Goal: Task Accomplishment & Management: Complete application form

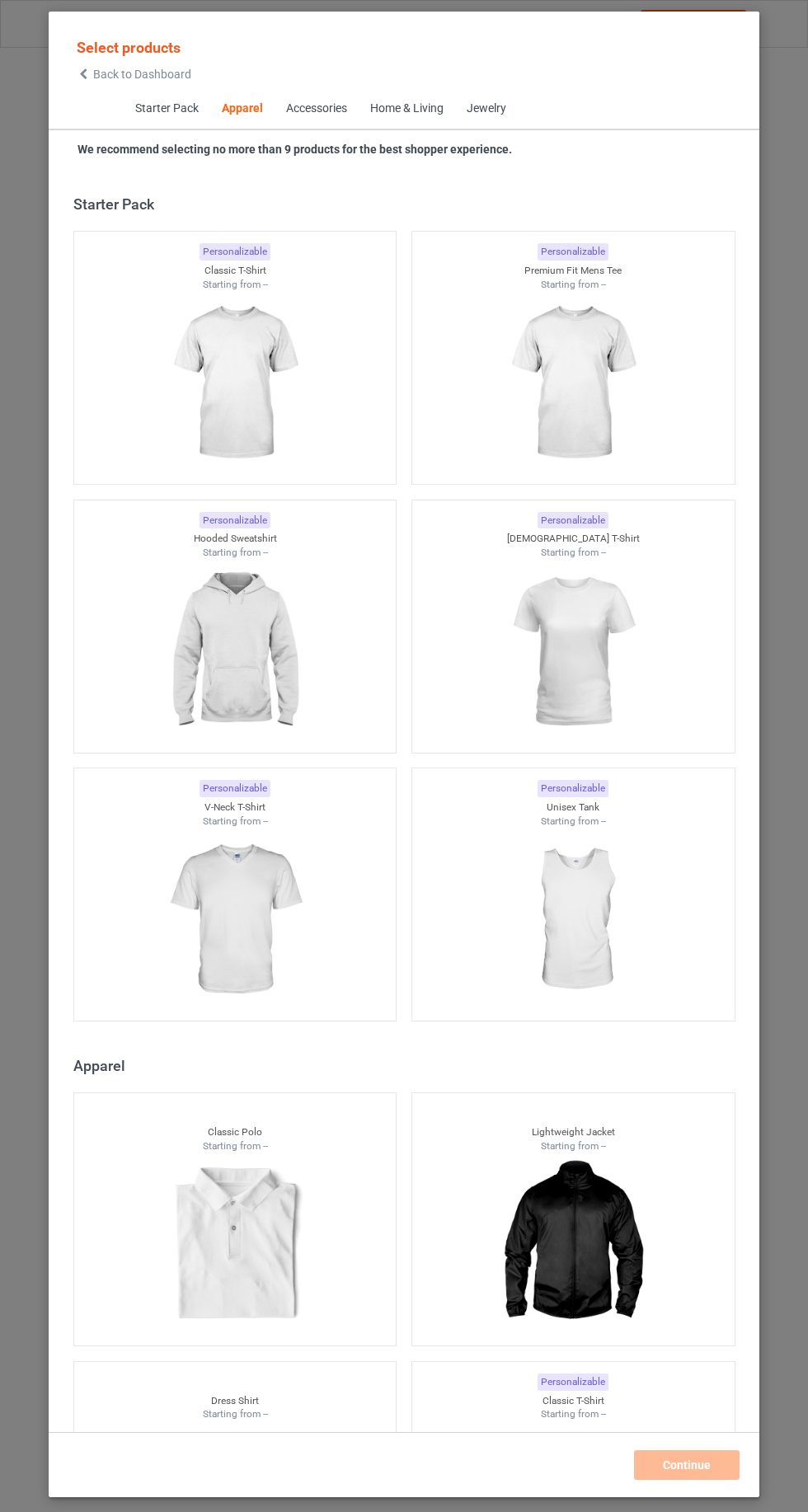
click at [77, 72] on icon at bounding box center [83, 74] width 14 height 11
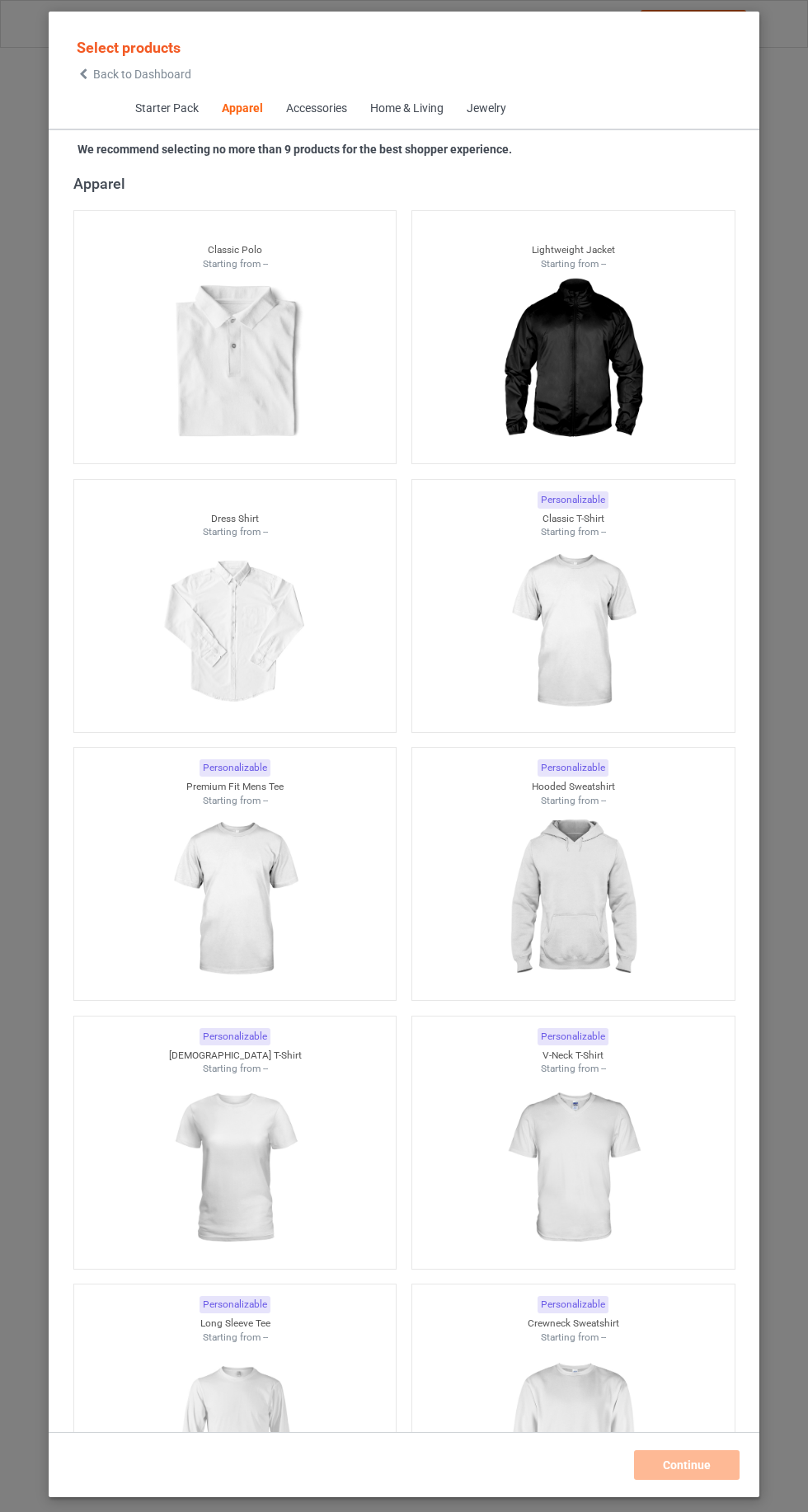
click at [604, 627] on img at bounding box center [572, 632] width 148 height 185
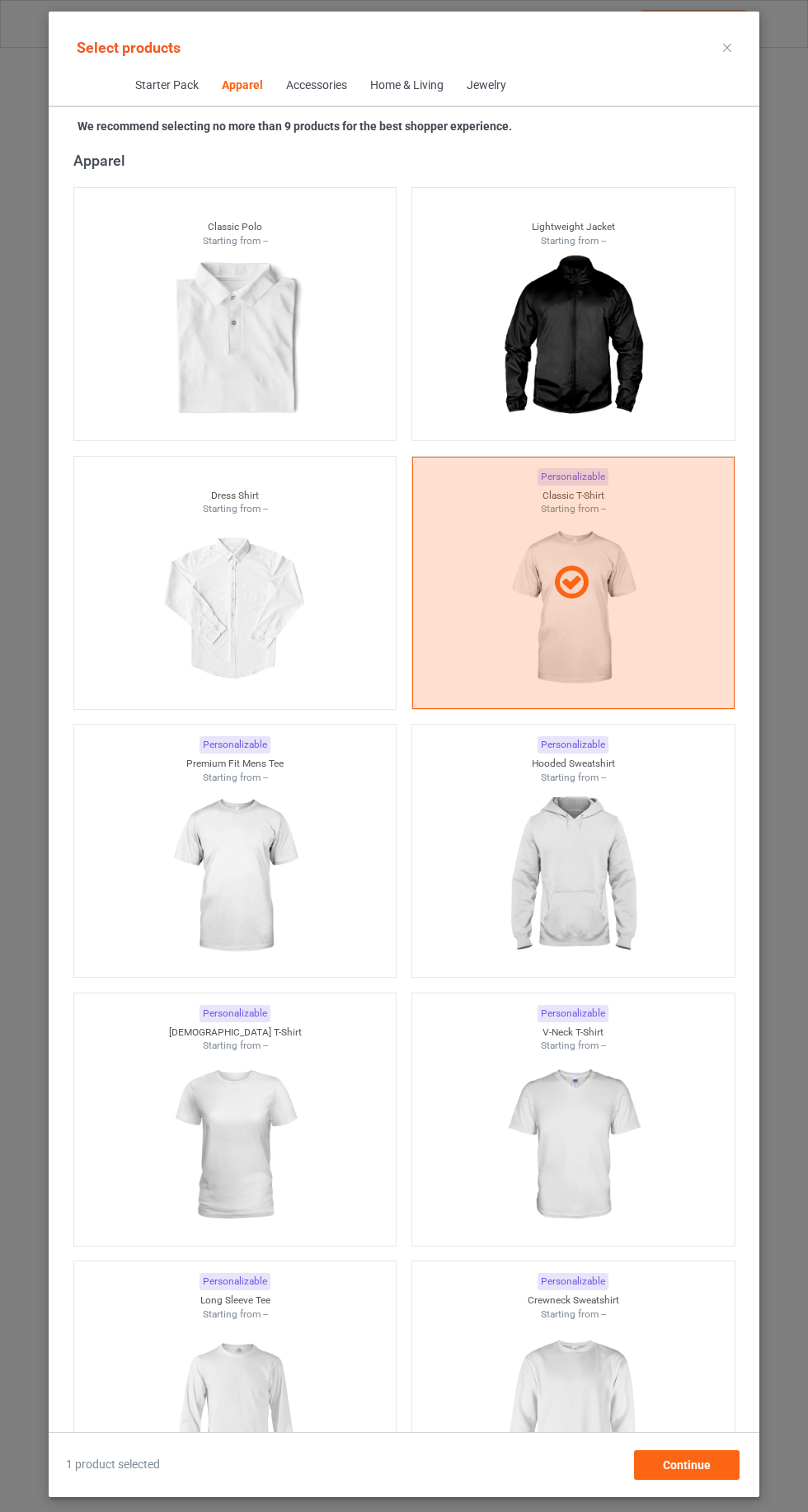
click at [204, 1166] on img at bounding box center [234, 1145] width 148 height 185
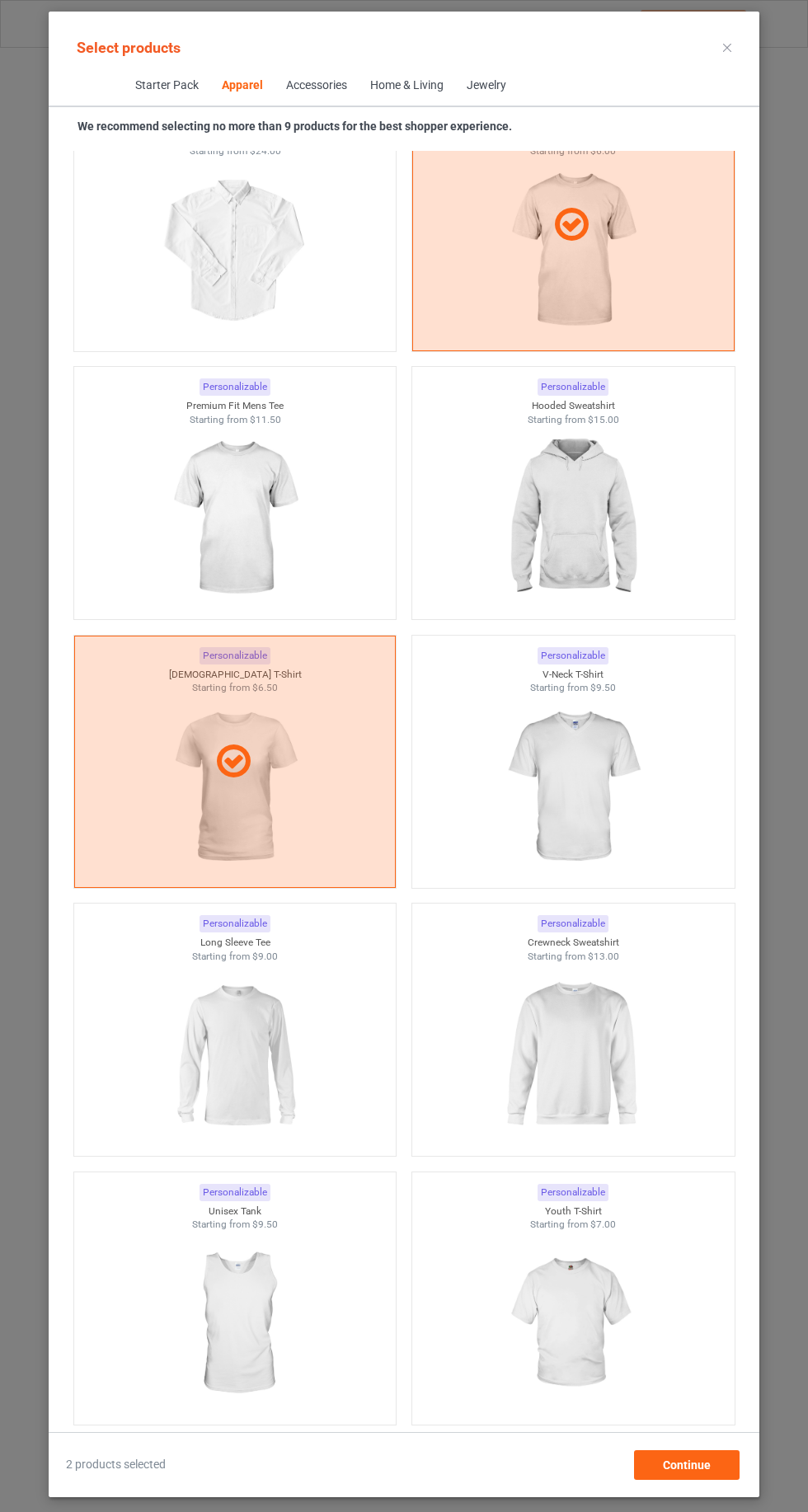
scroll to position [1240, 0]
click at [150, 724] on div at bounding box center [235, 760] width 322 height 252
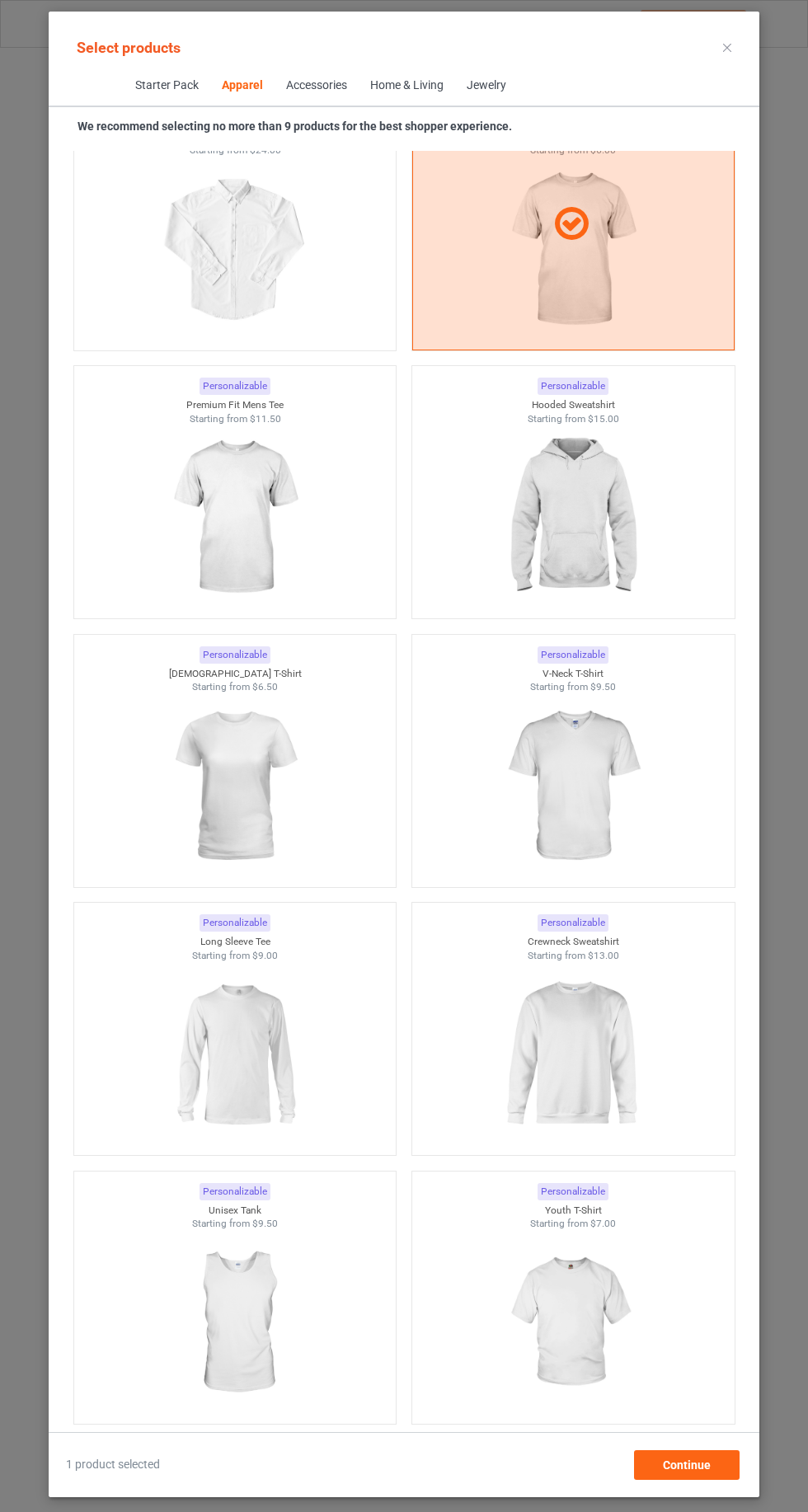
click at [634, 559] on img at bounding box center [572, 517] width 148 height 185
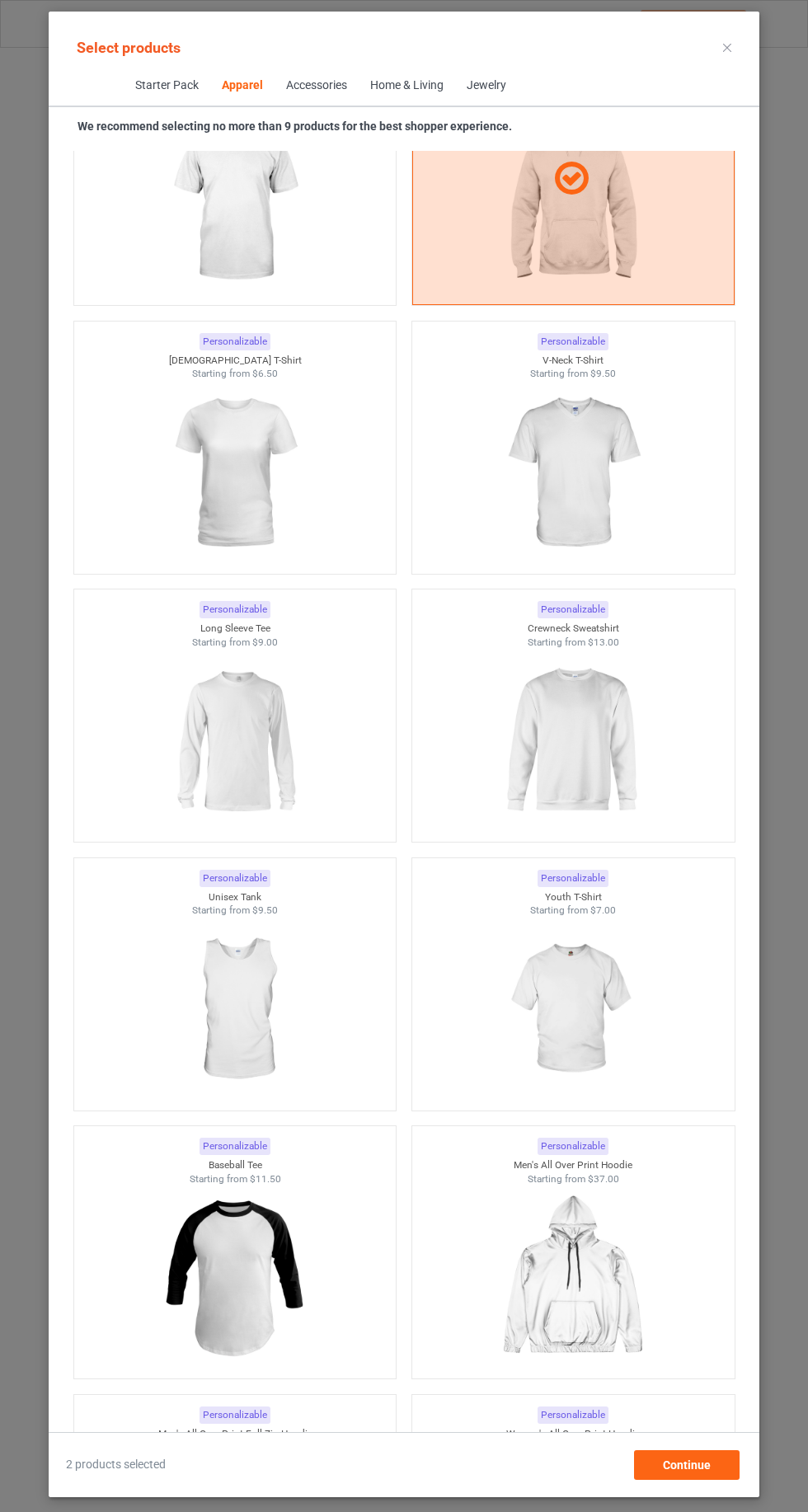
click at [582, 794] on img at bounding box center [572, 741] width 148 height 185
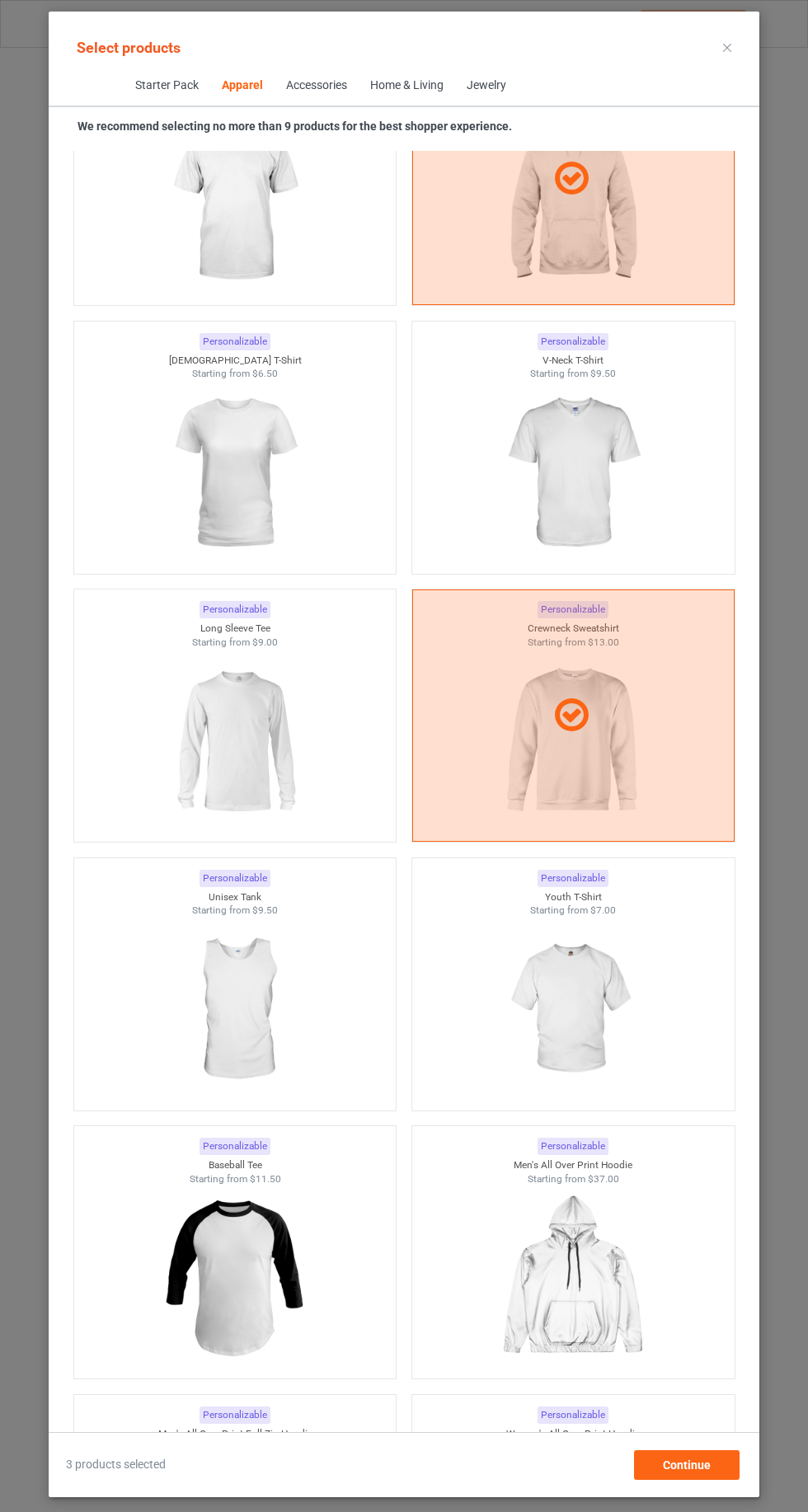
click at [175, 745] on img at bounding box center [234, 741] width 148 height 185
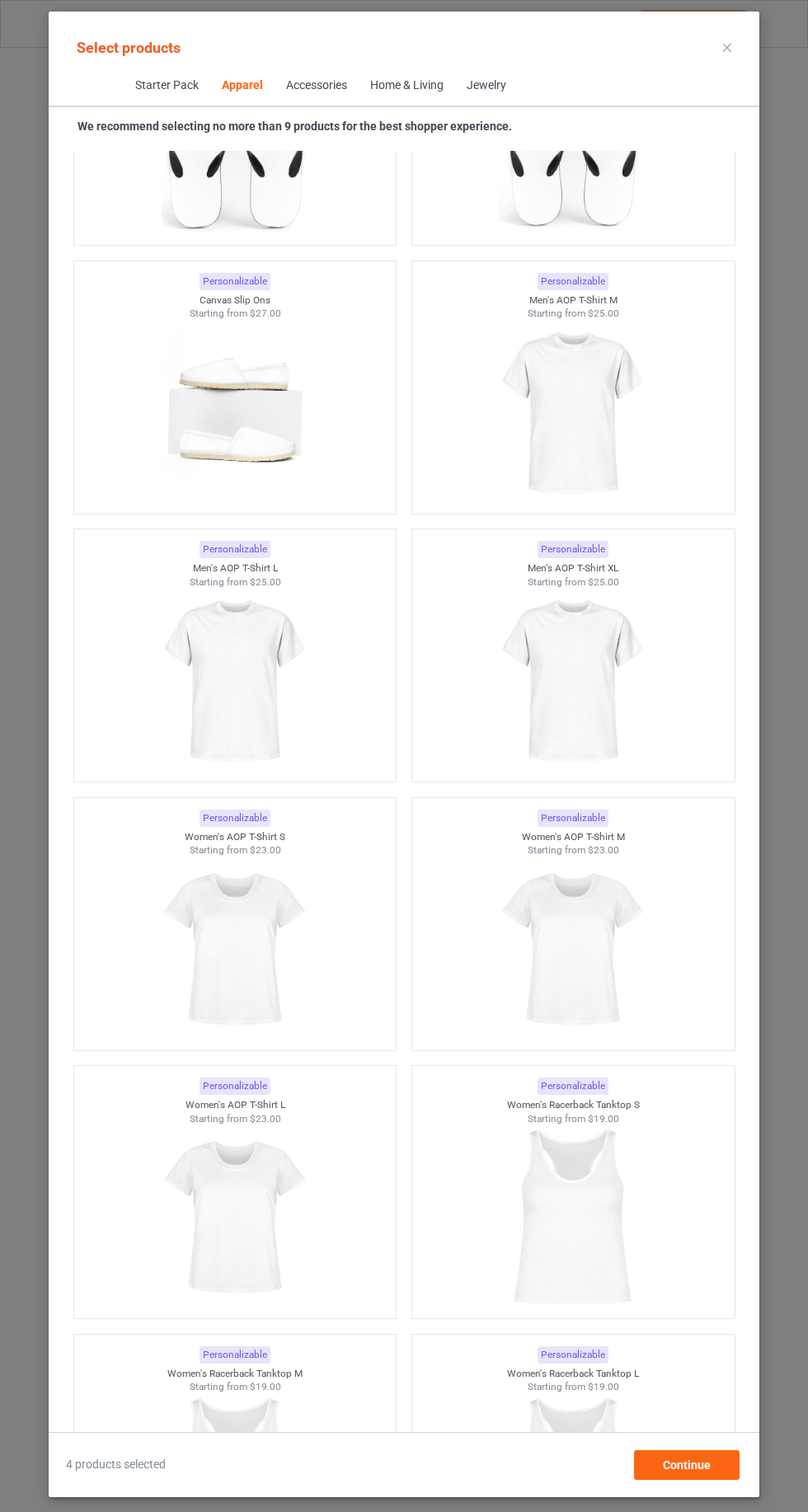
scroll to position [5939, 0]
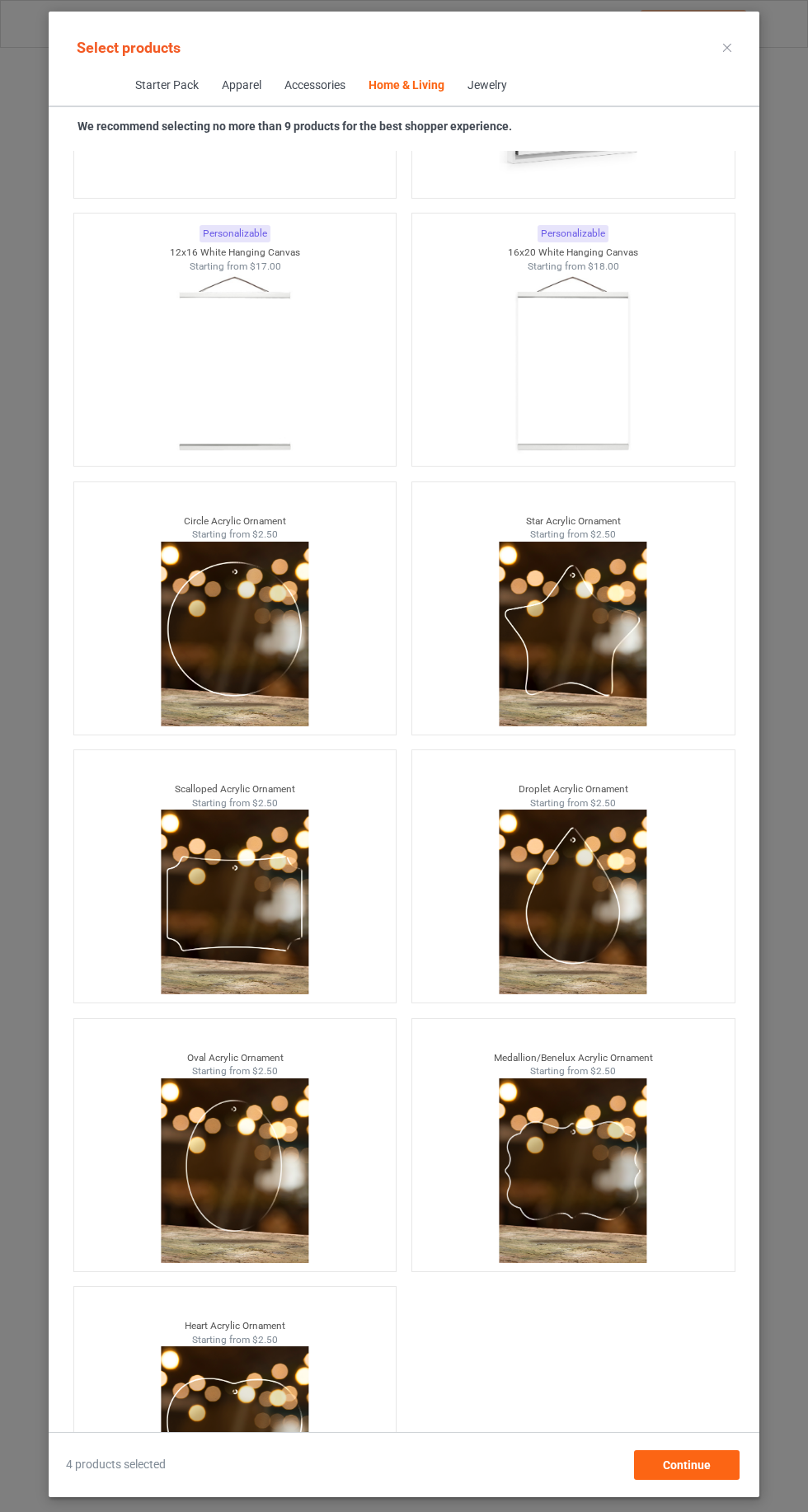
scroll to position [111, 0]
click at [722, 1473] on div "Continue" at bounding box center [686, 1464] width 106 height 30
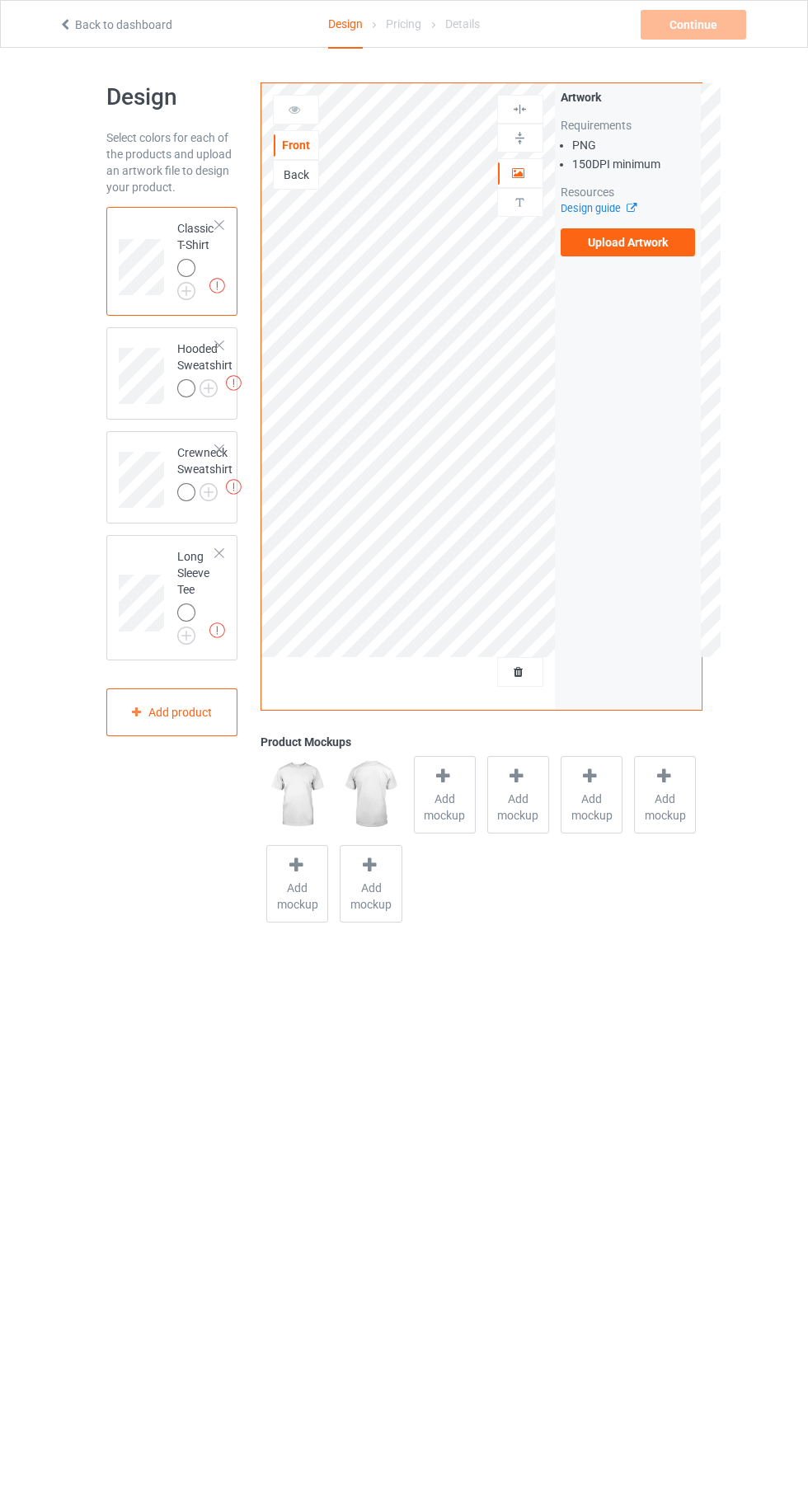
click at [0, 0] on img at bounding box center [0, 0] width 0 height 0
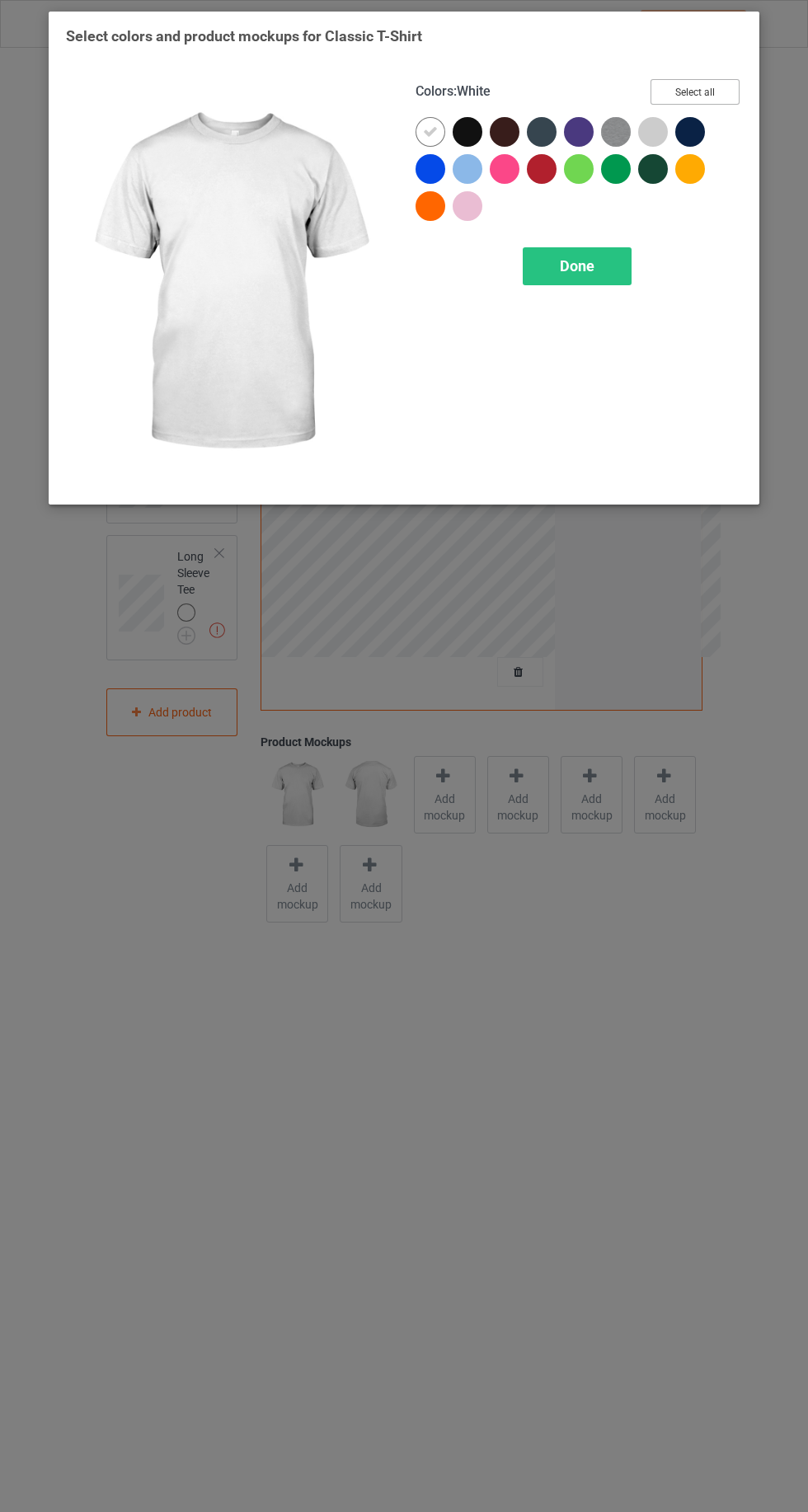
click at [718, 89] on button "Select all" at bounding box center [695, 91] width 89 height 26
click at [420, 131] on div at bounding box center [430, 131] width 30 height 30
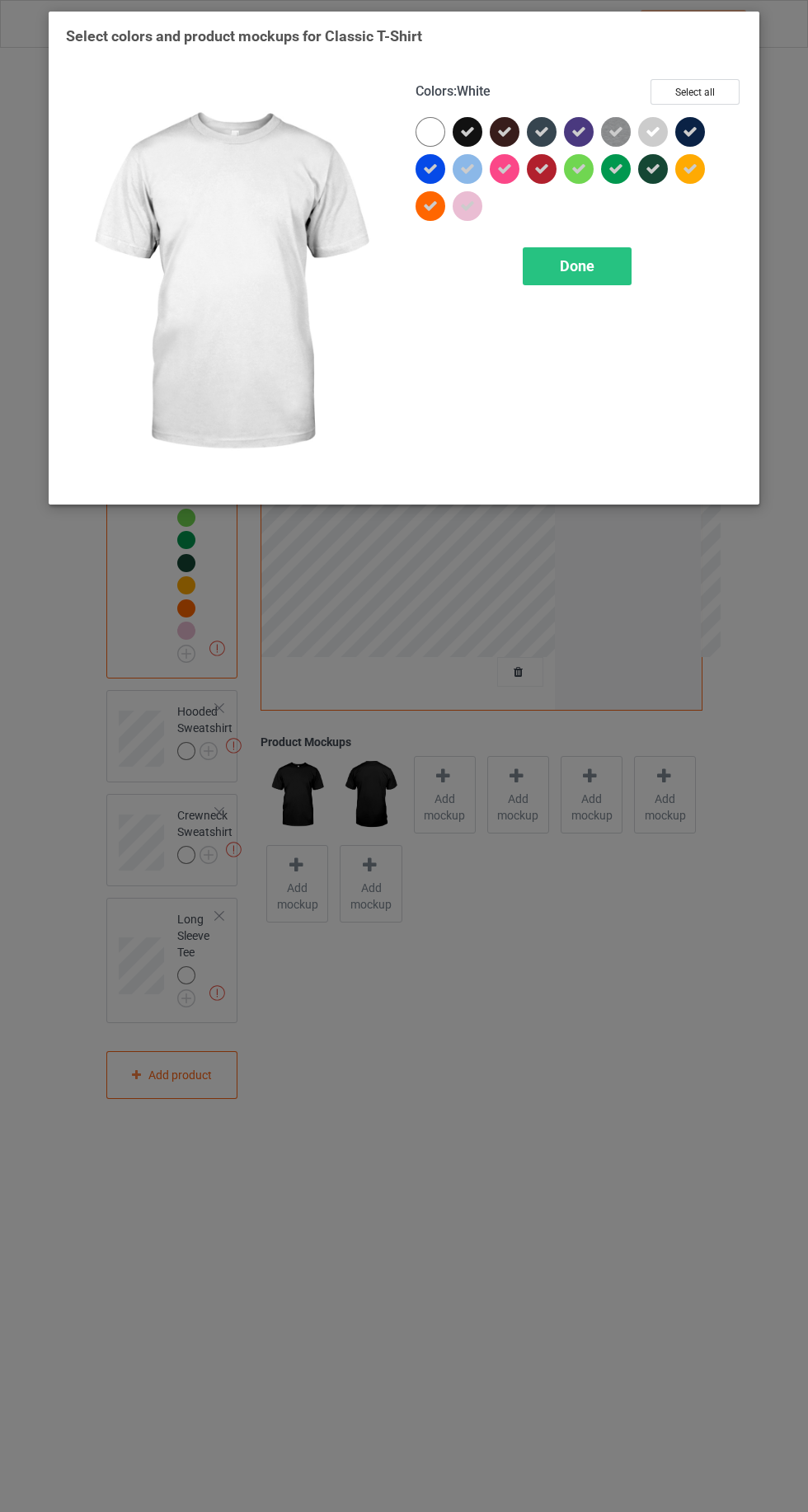
click at [544, 180] on div at bounding box center [541, 169] width 30 height 30
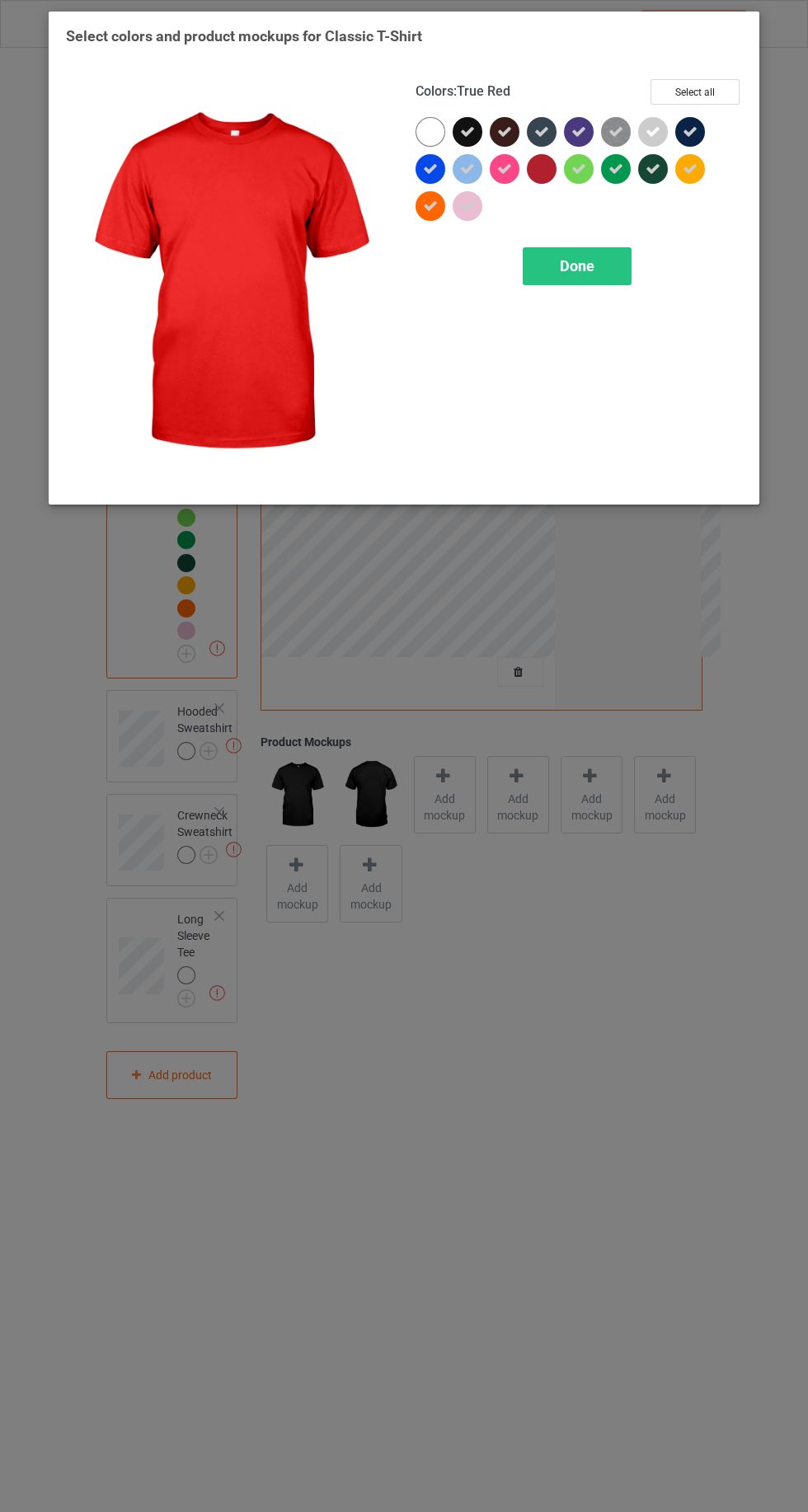
click at [603, 277] on div "Done" at bounding box center [576, 267] width 109 height 38
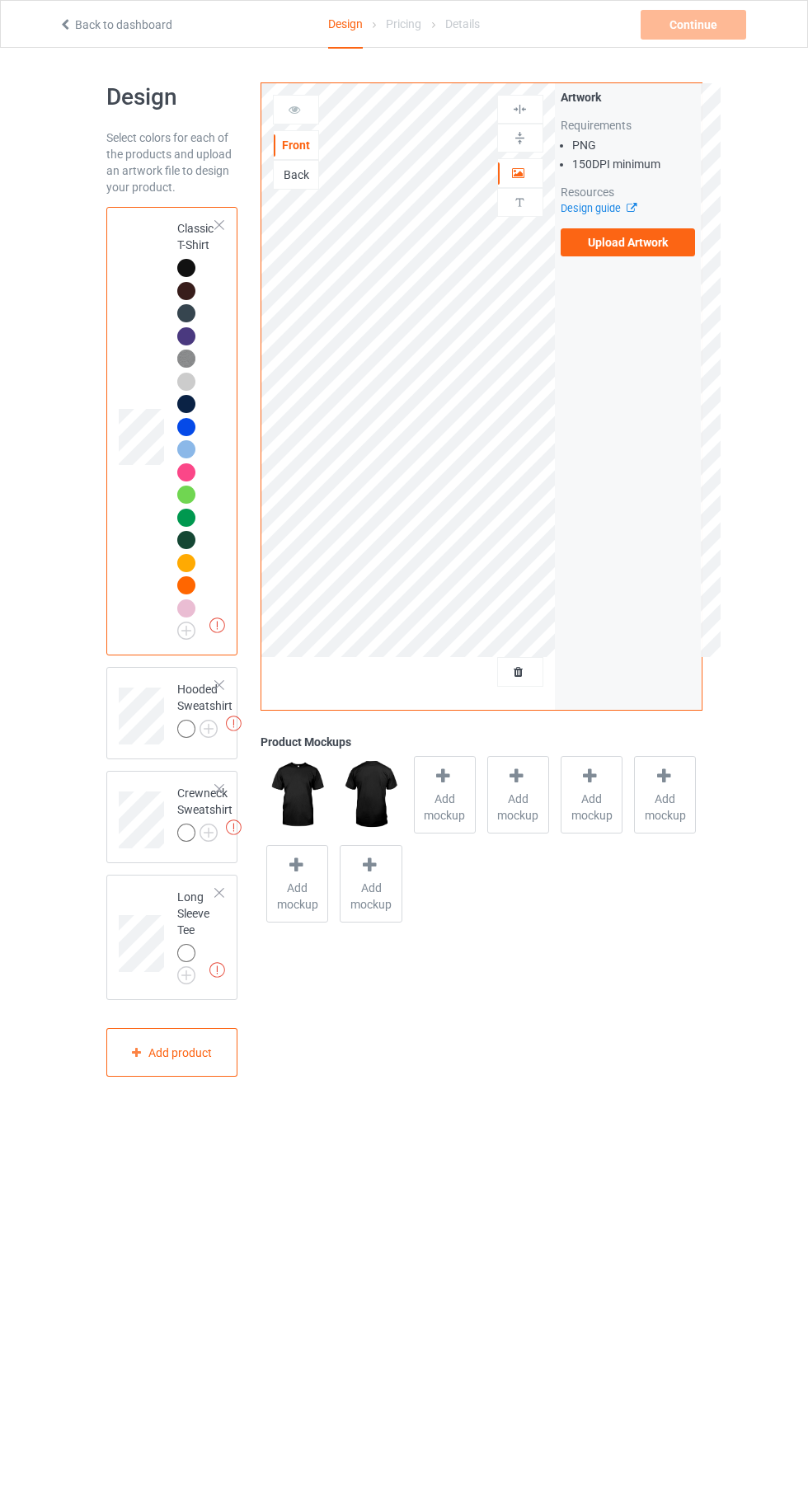
click at [0, 0] on img at bounding box center [0, 0] width 0 height 0
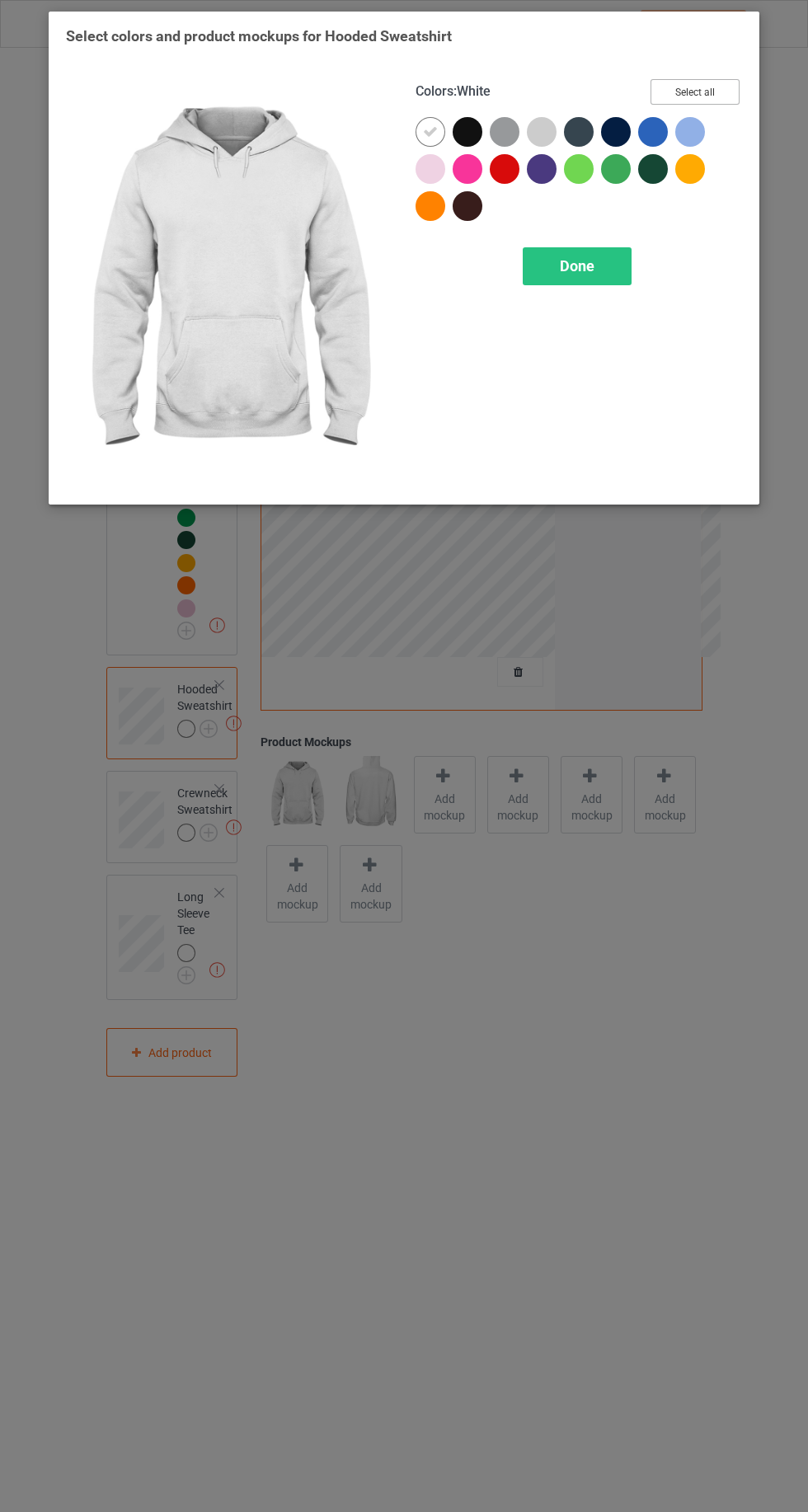
click at [730, 96] on button "Select all" at bounding box center [695, 91] width 89 height 26
click at [430, 131] on icon at bounding box center [431, 132] width 15 height 15
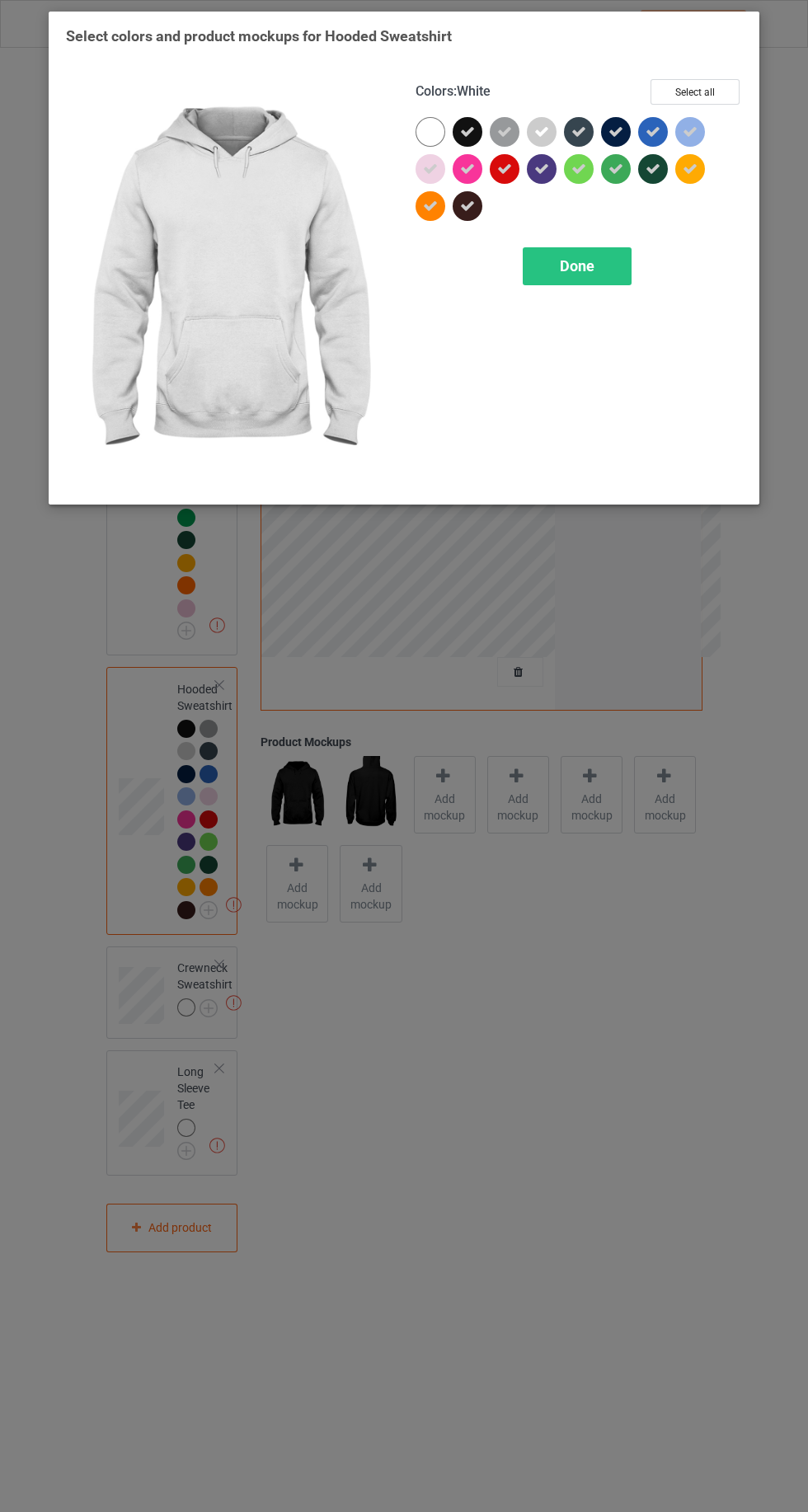
click at [504, 169] on icon at bounding box center [505, 170] width 15 height 15
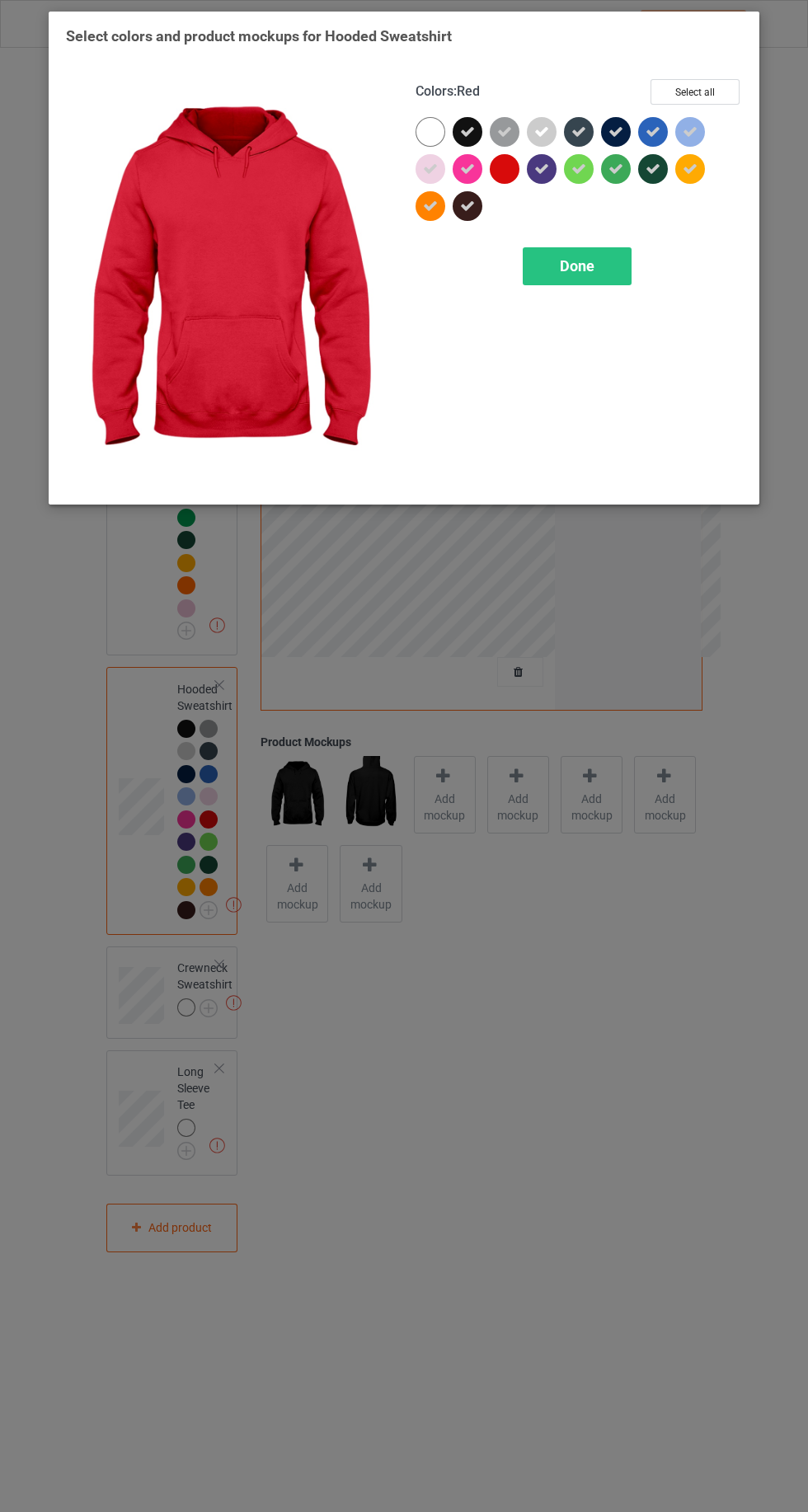
click at [600, 269] on div "Done" at bounding box center [576, 267] width 109 height 38
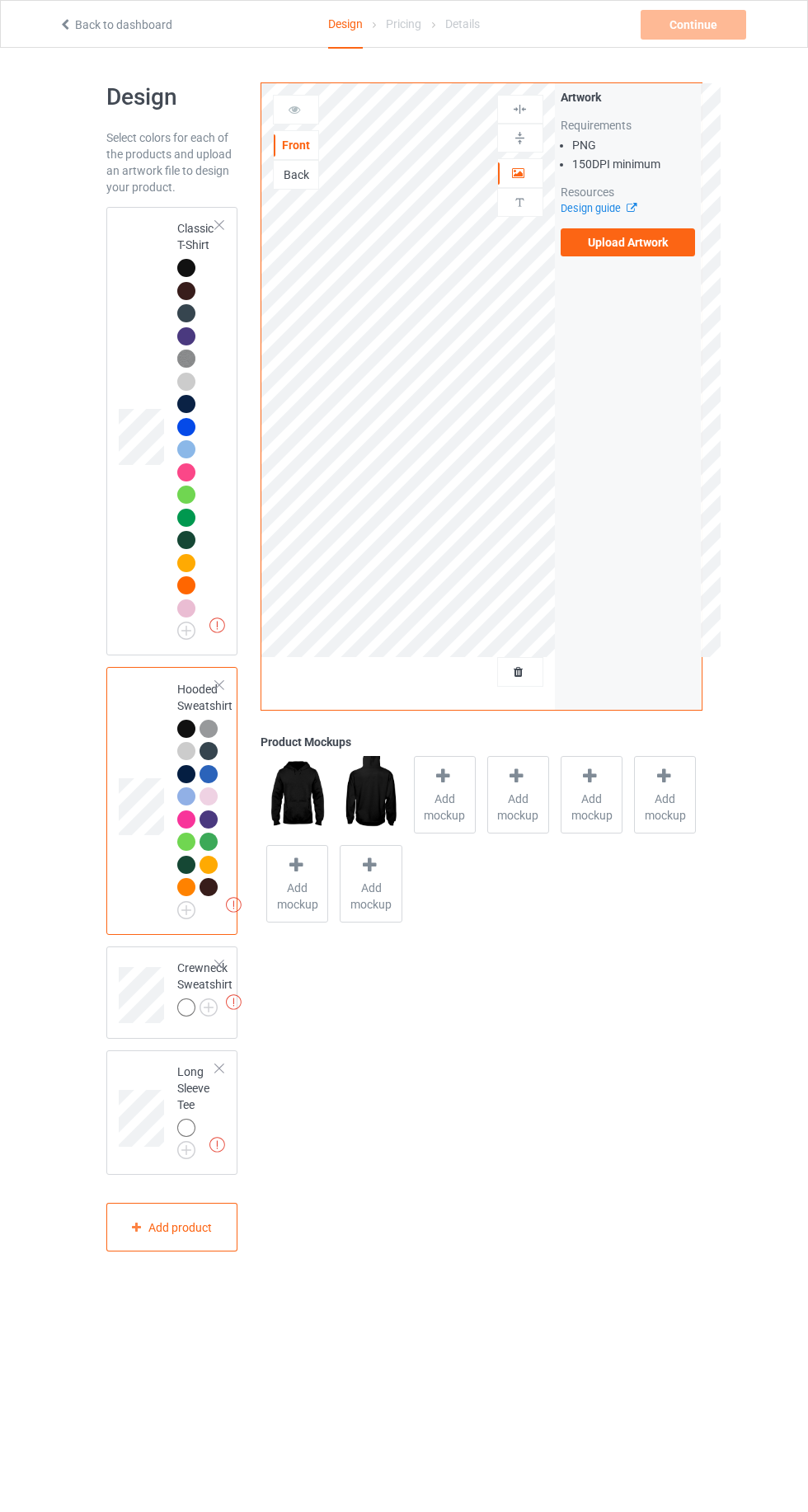
click at [0, 0] on img at bounding box center [0, 0] width 0 height 0
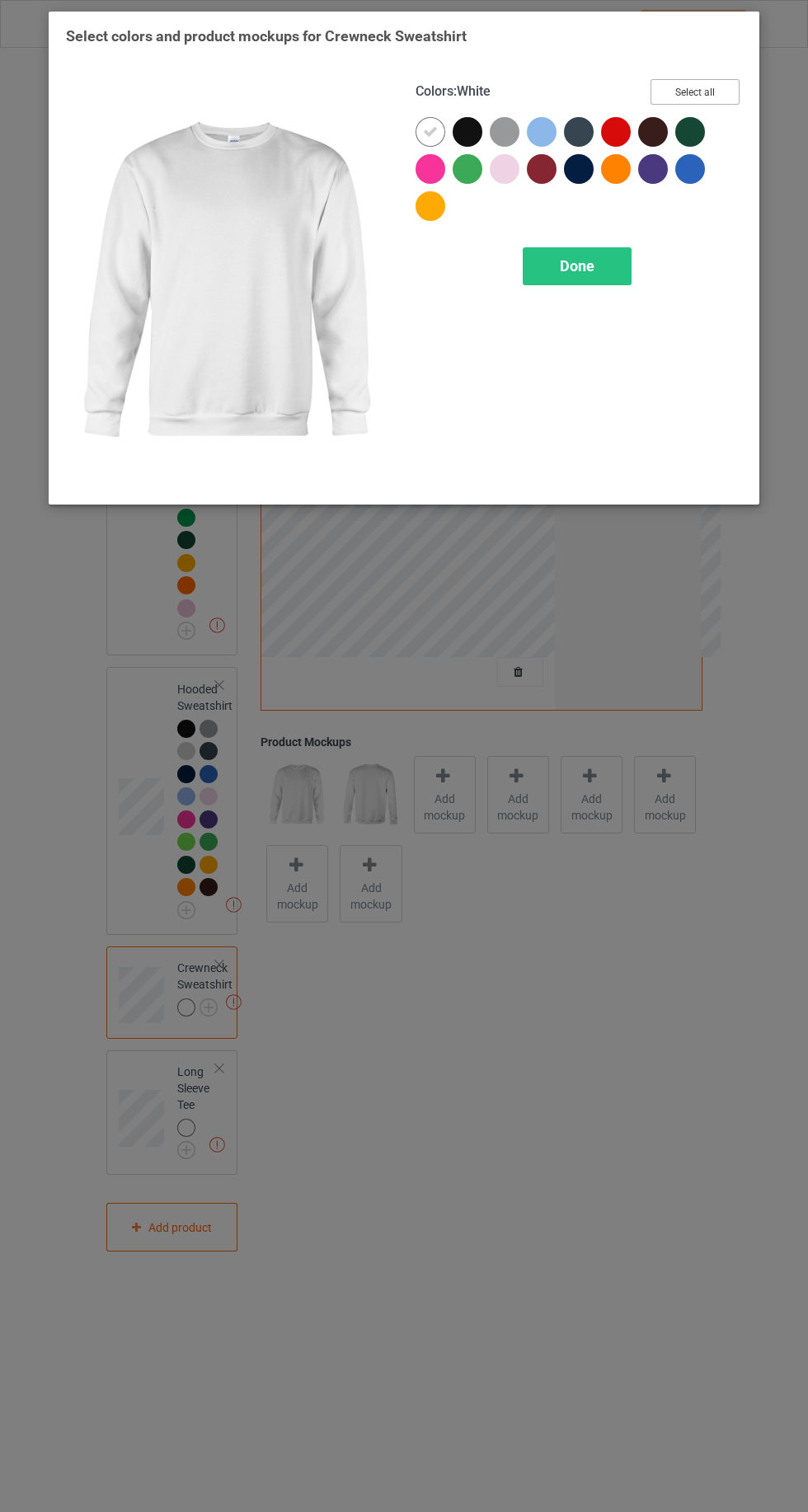
click at [733, 97] on button "Select all" at bounding box center [695, 91] width 89 height 26
click at [428, 131] on icon at bounding box center [431, 132] width 15 height 15
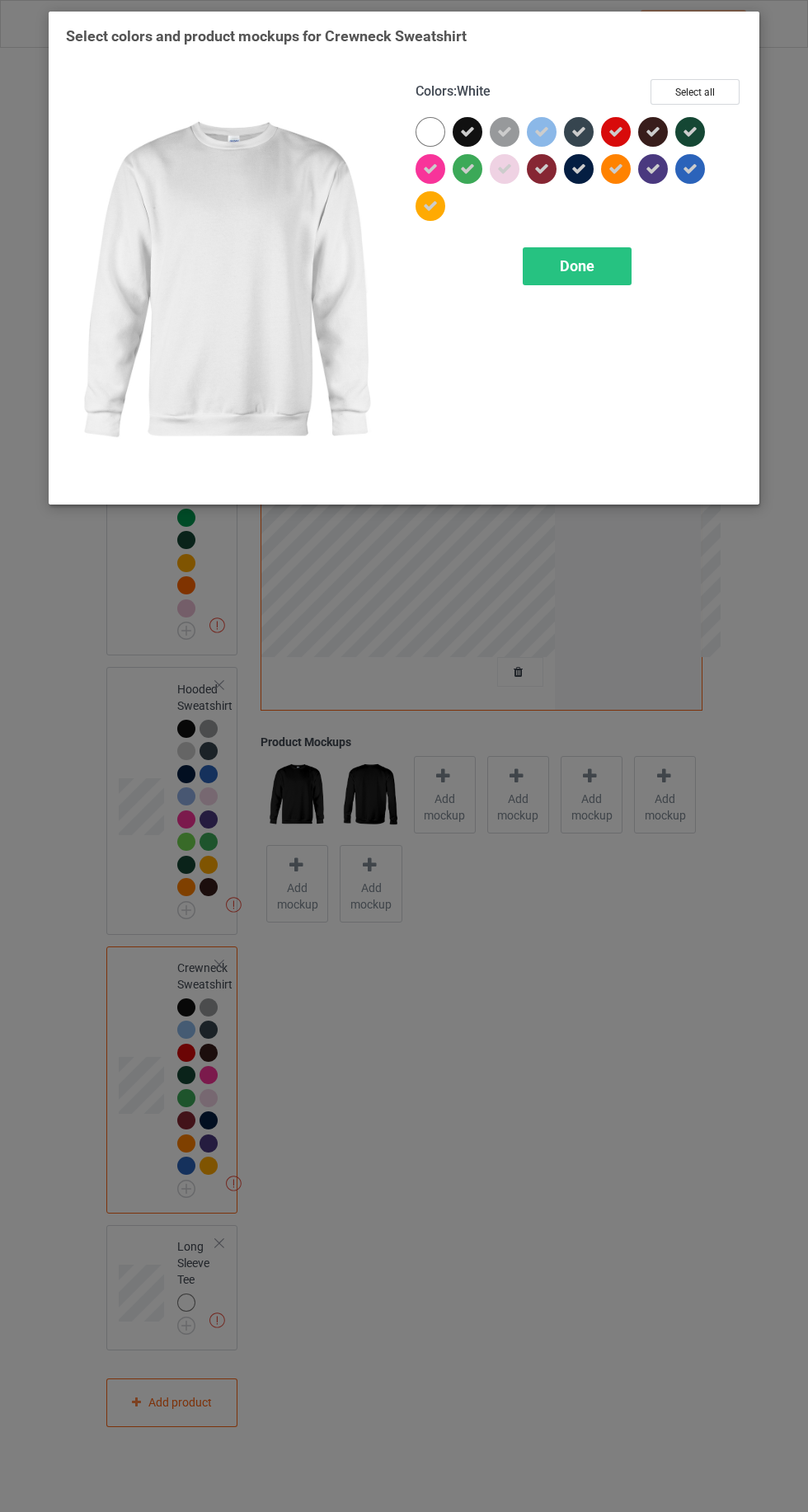
click at [615, 131] on icon at bounding box center [616, 132] width 15 height 15
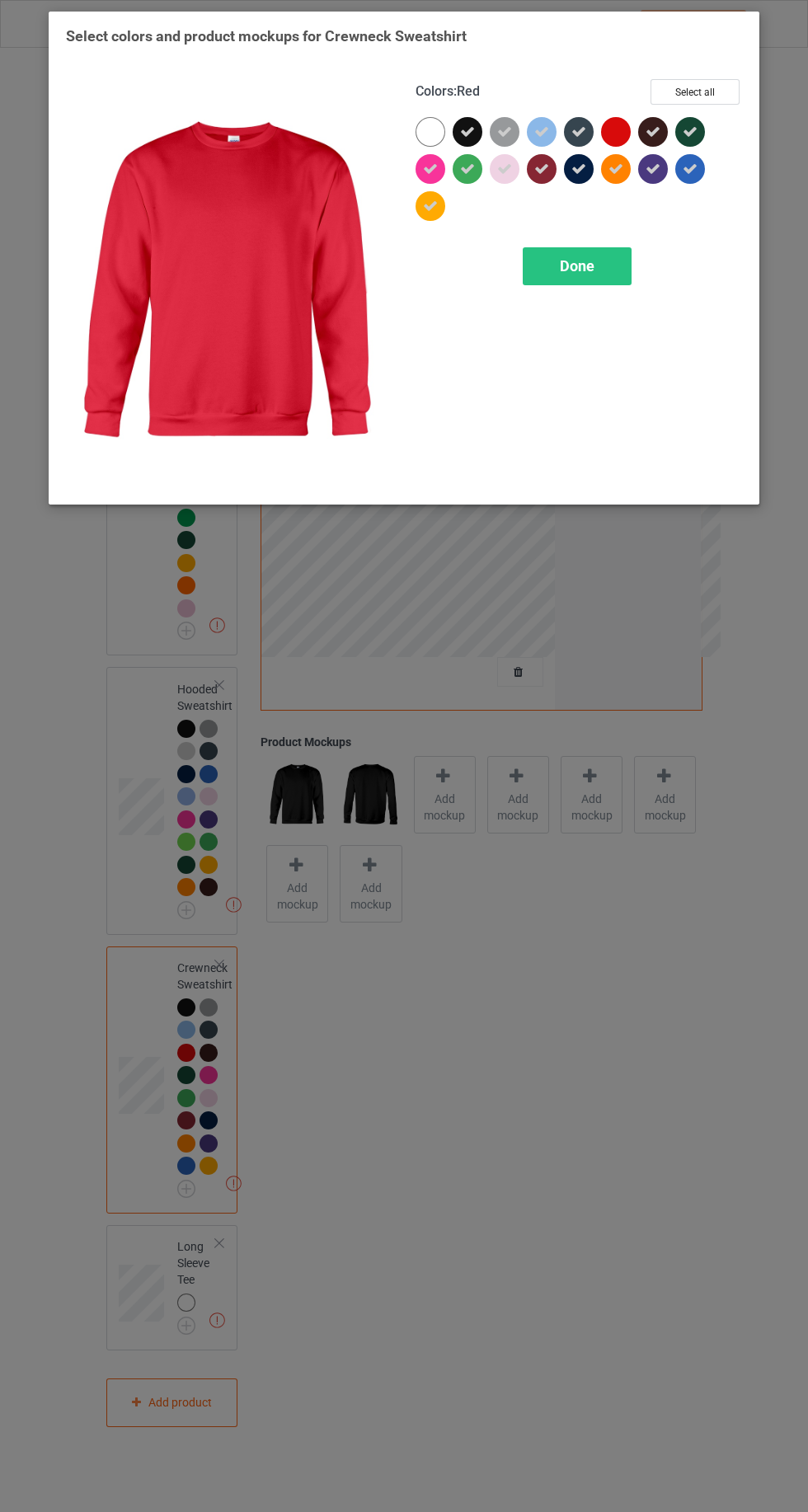
click at [702, 178] on div at bounding box center [694, 172] width 37 height 37
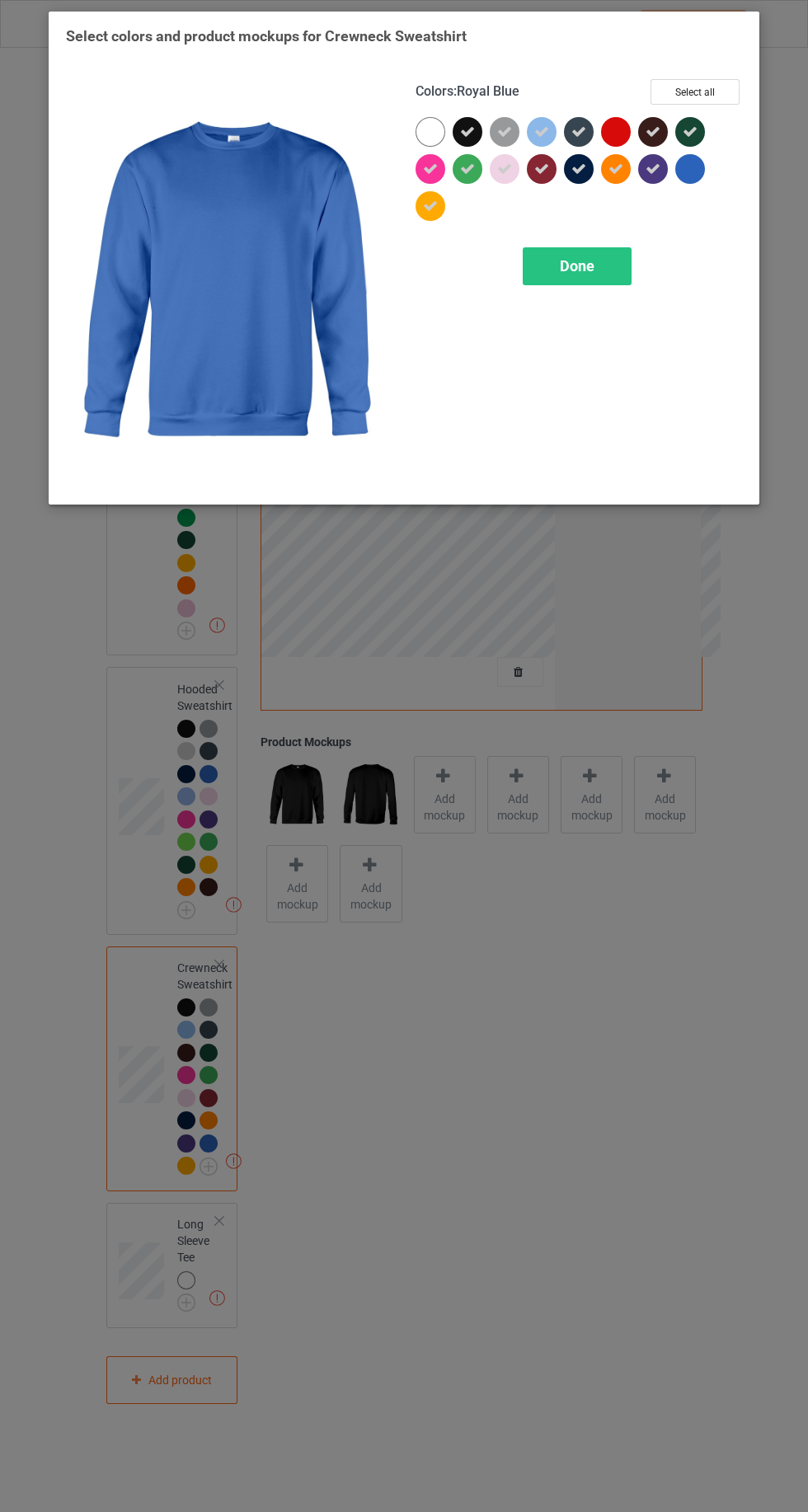
click at [614, 280] on div "Done" at bounding box center [576, 267] width 109 height 38
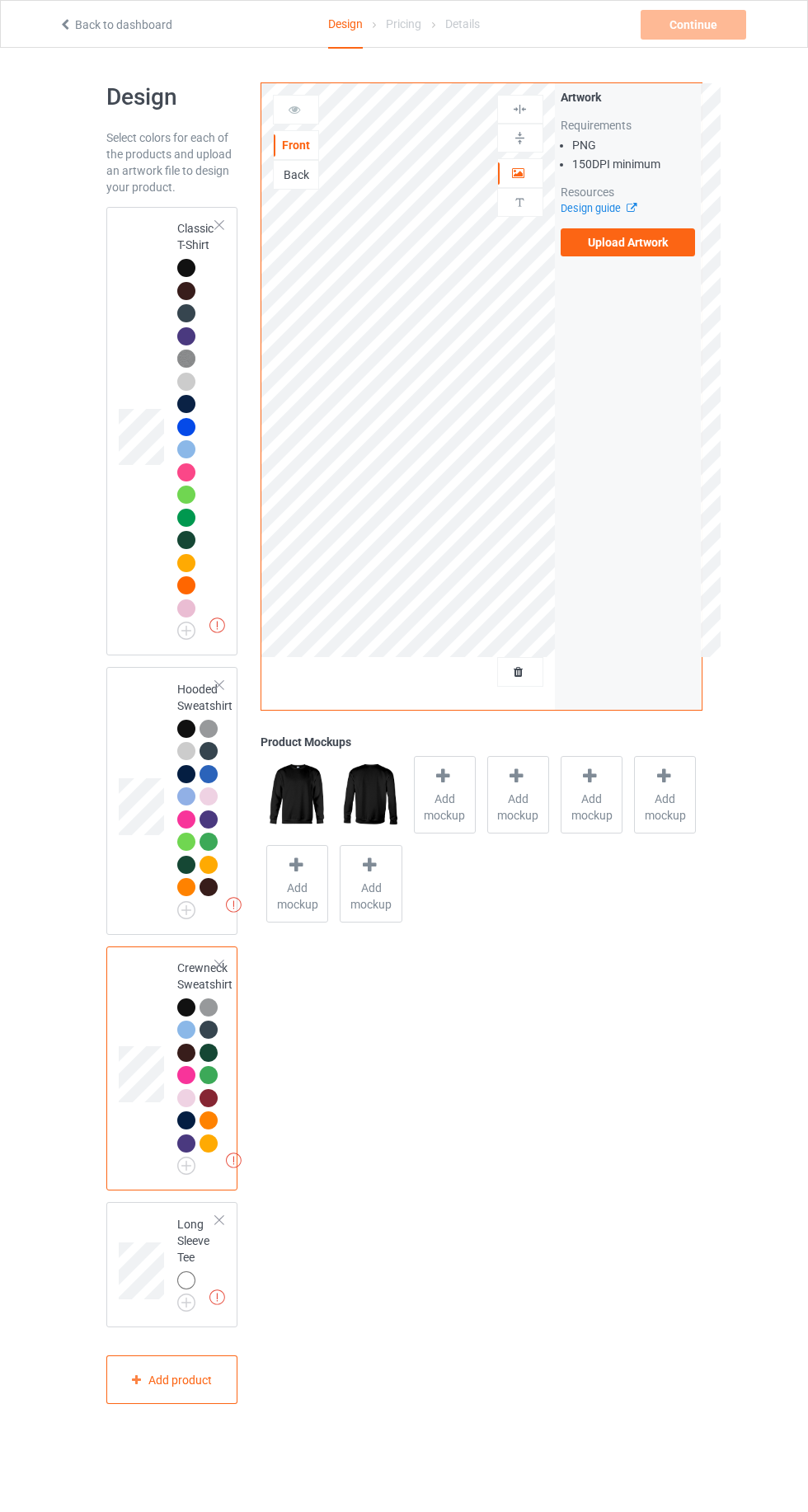
click at [0, 0] on img at bounding box center [0, 0] width 0 height 0
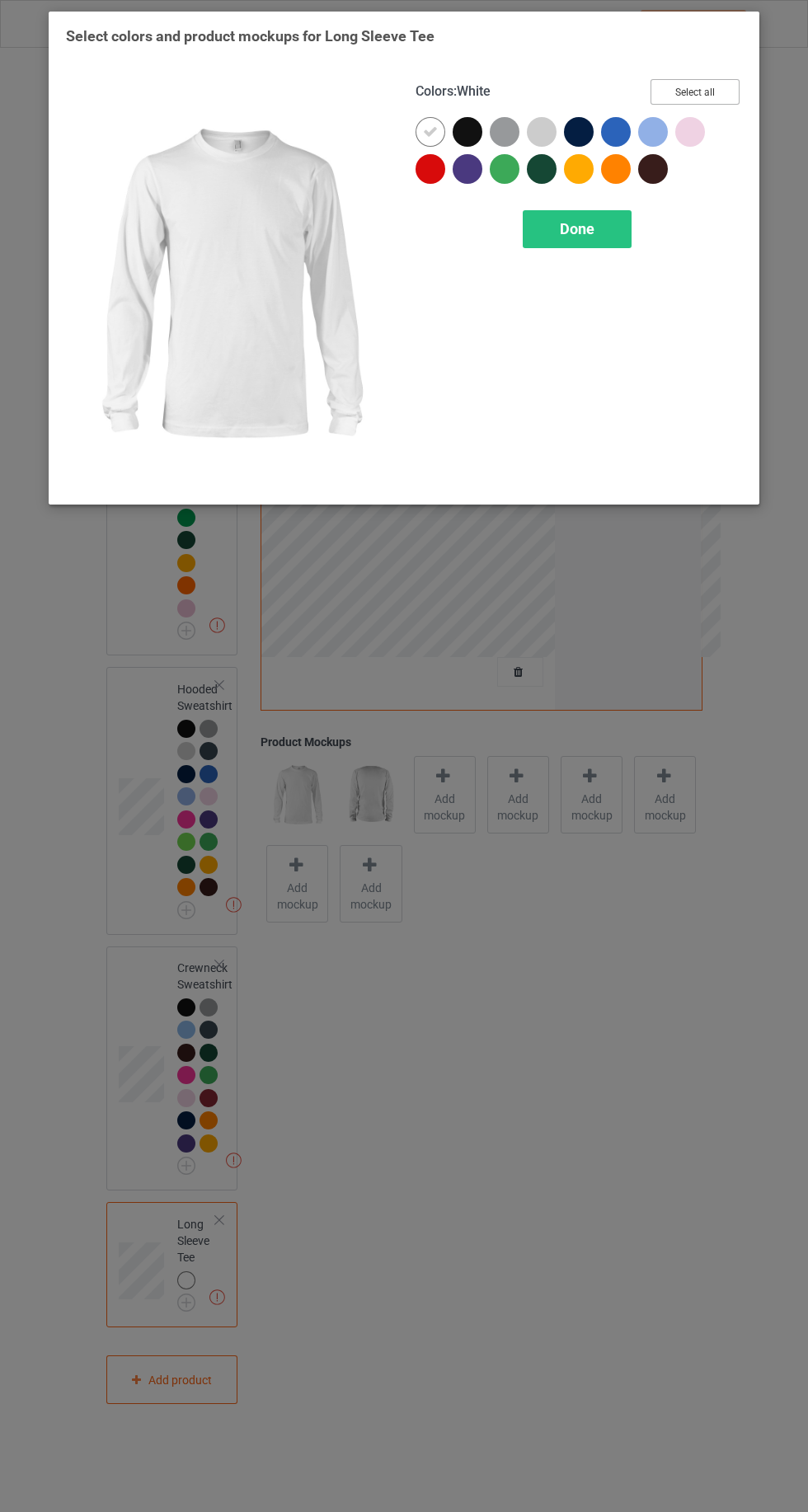
click at [733, 83] on button "Select all" at bounding box center [695, 91] width 89 height 26
click at [429, 131] on icon at bounding box center [431, 132] width 15 height 15
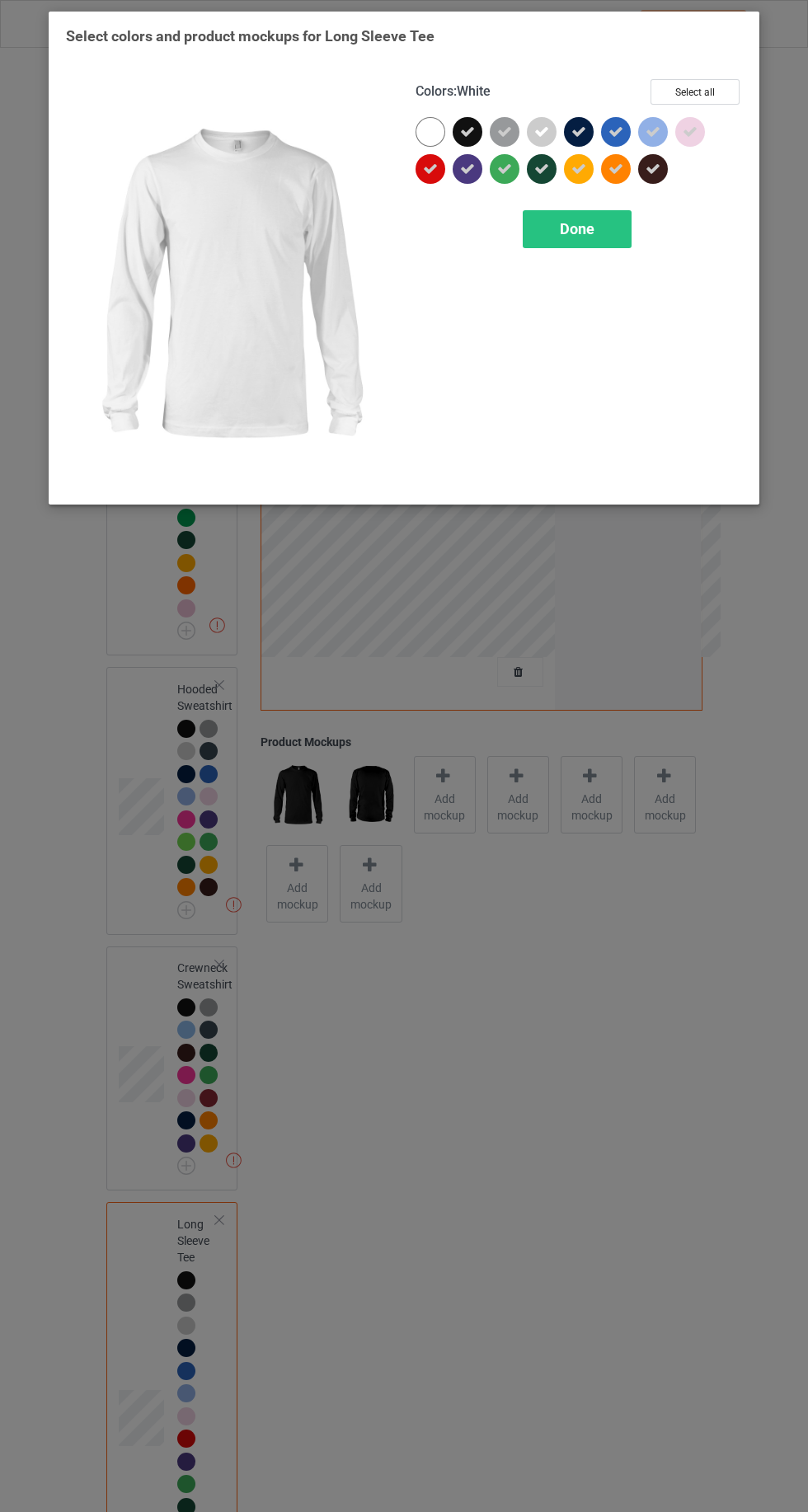
click at [426, 180] on div at bounding box center [430, 169] width 30 height 30
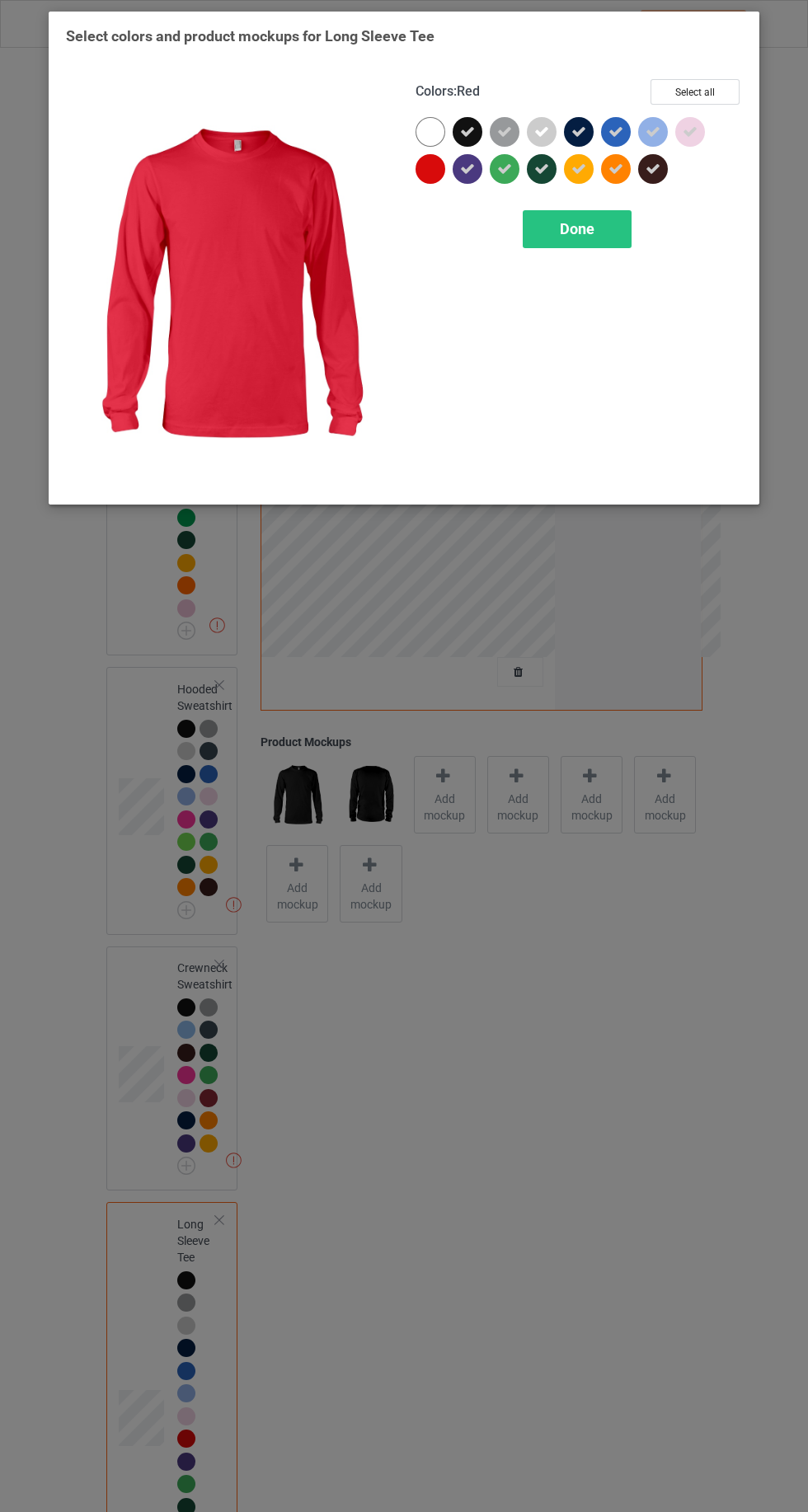
click at [651, 131] on icon at bounding box center [653, 132] width 15 height 15
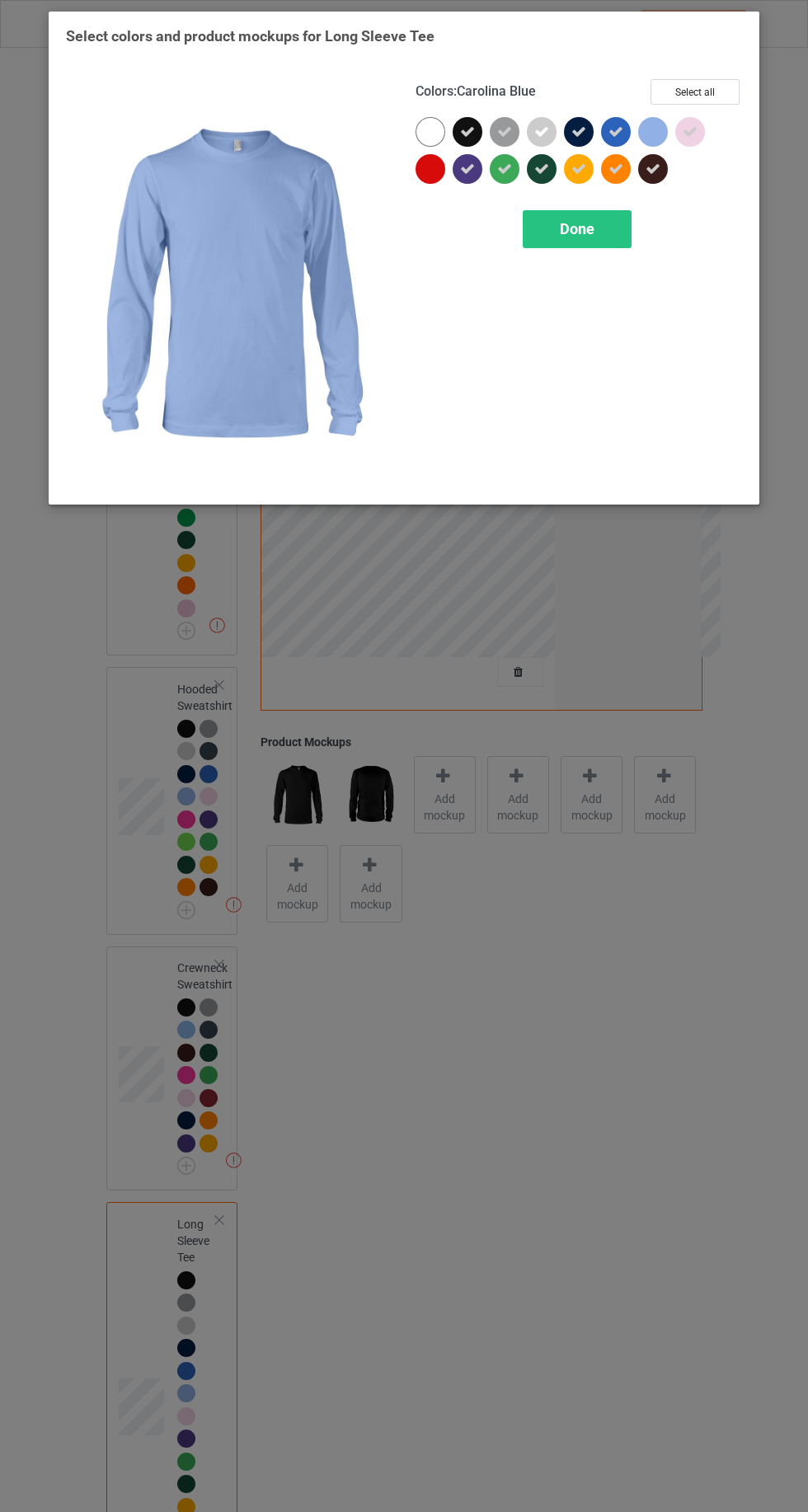
click at [652, 137] on div at bounding box center [653, 131] width 30 height 30
click at [616, 131] on icon at bounding box center [616, 132] width 15 height 15
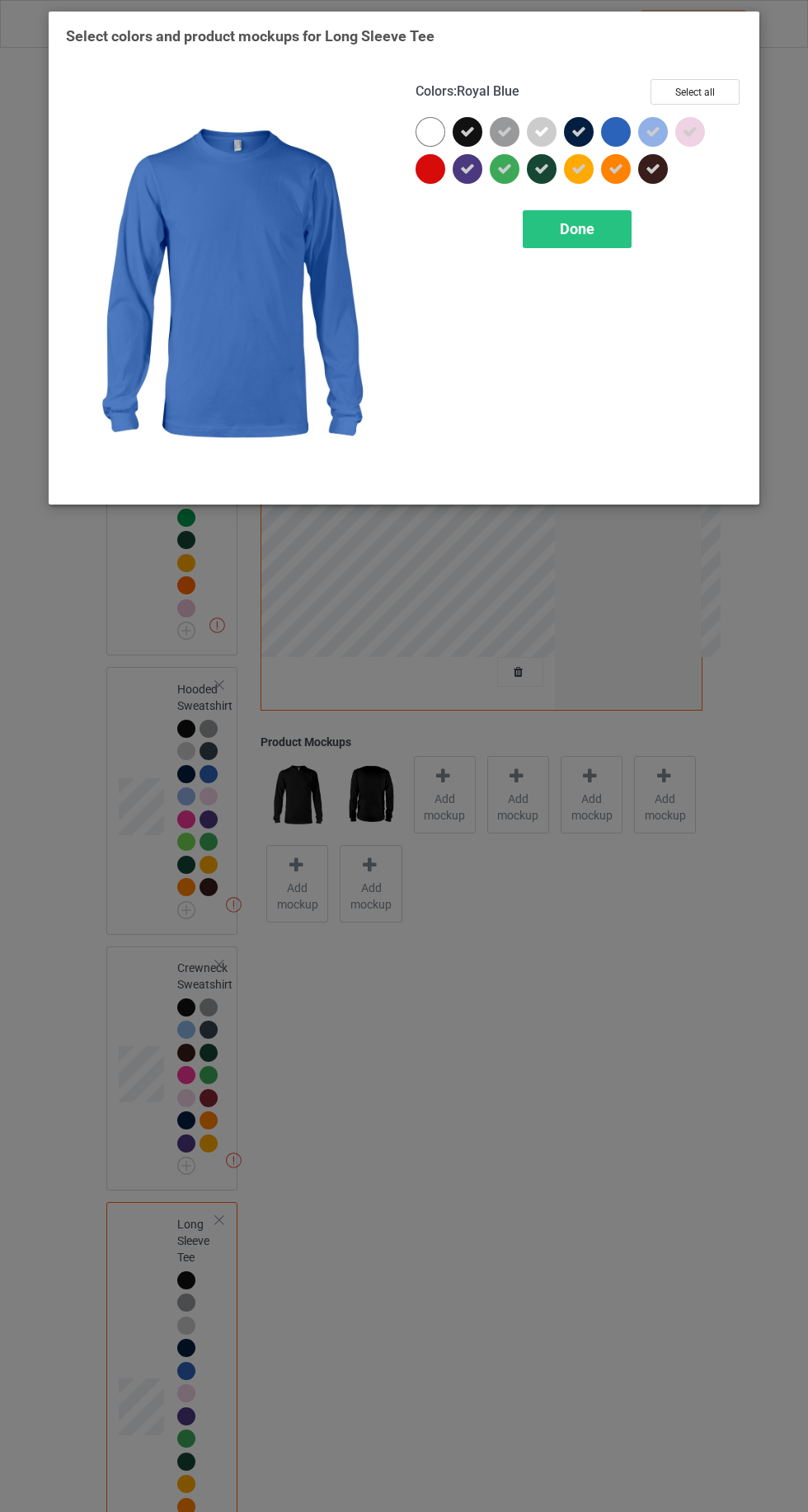
click at [622, 236] on div "Done" at bounding box center [576, 230] width 109 height 38
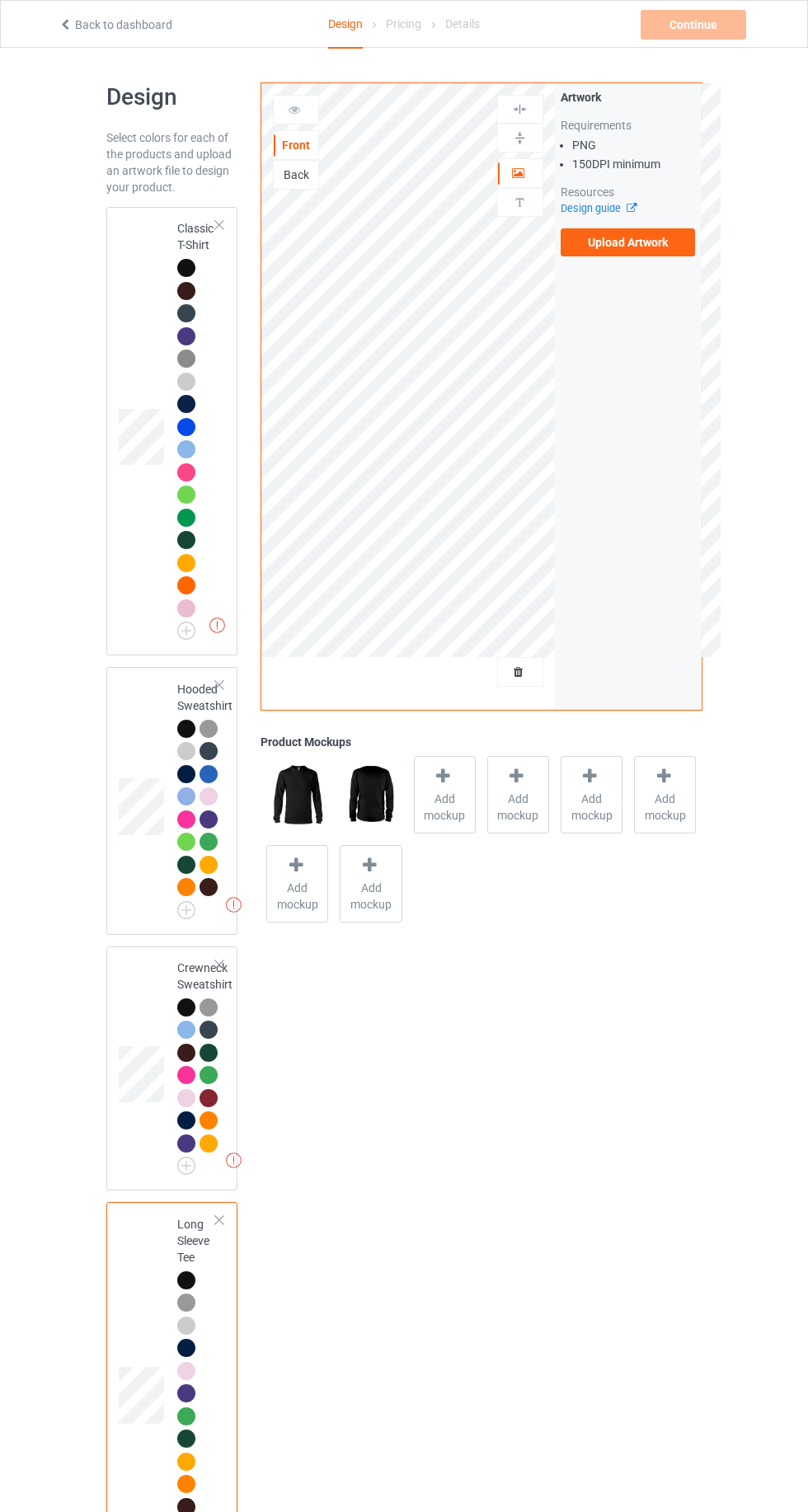
click at [114, 293] on div "Missing artworks Classic T-Shirt" at bounding box center [172, 431] width 131 height 449
click at [461, 800] on span "Add mockup" at bounding box center [444, 807] width 60 height 33
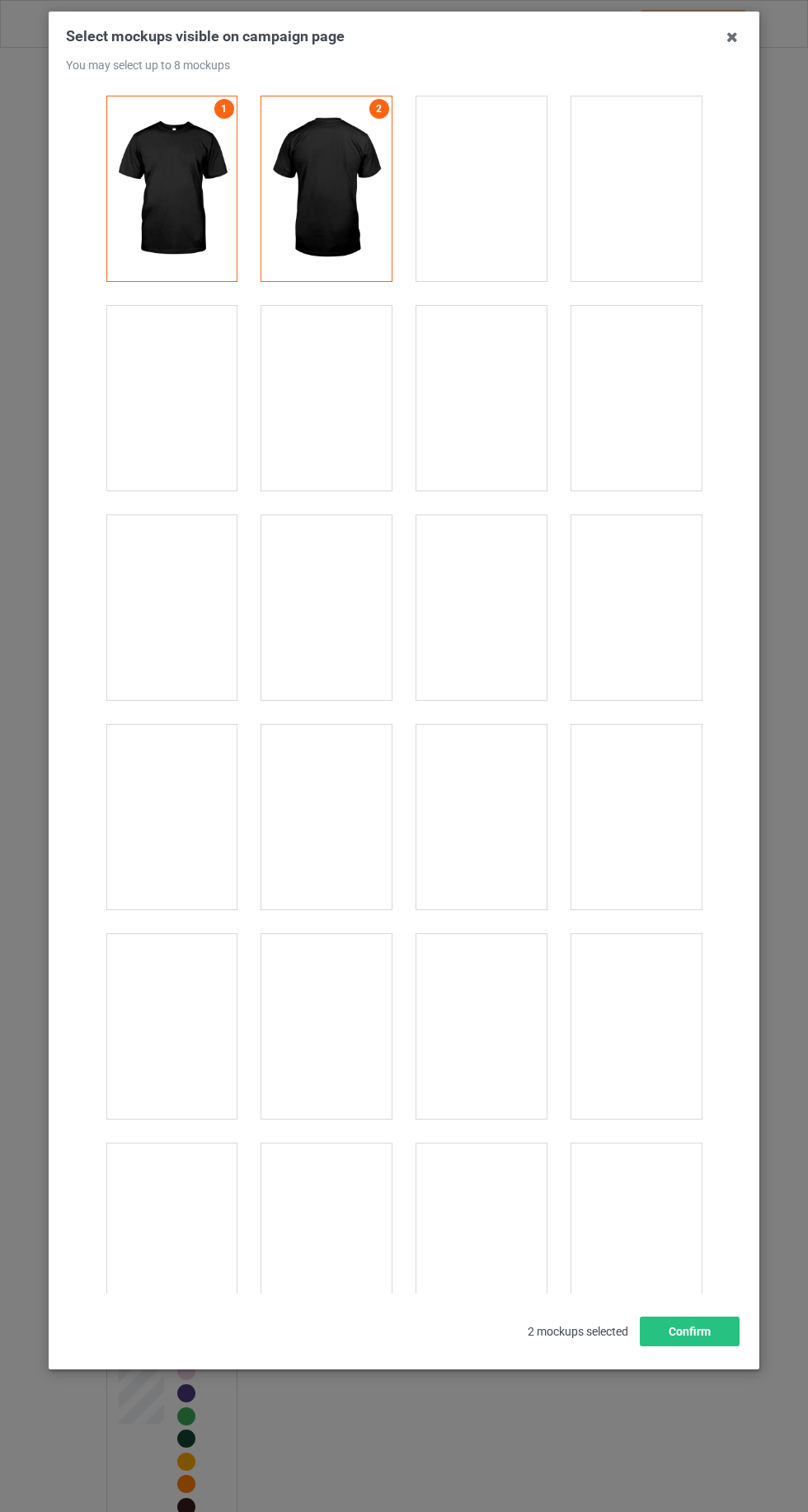
scroll to position [22722, 0]
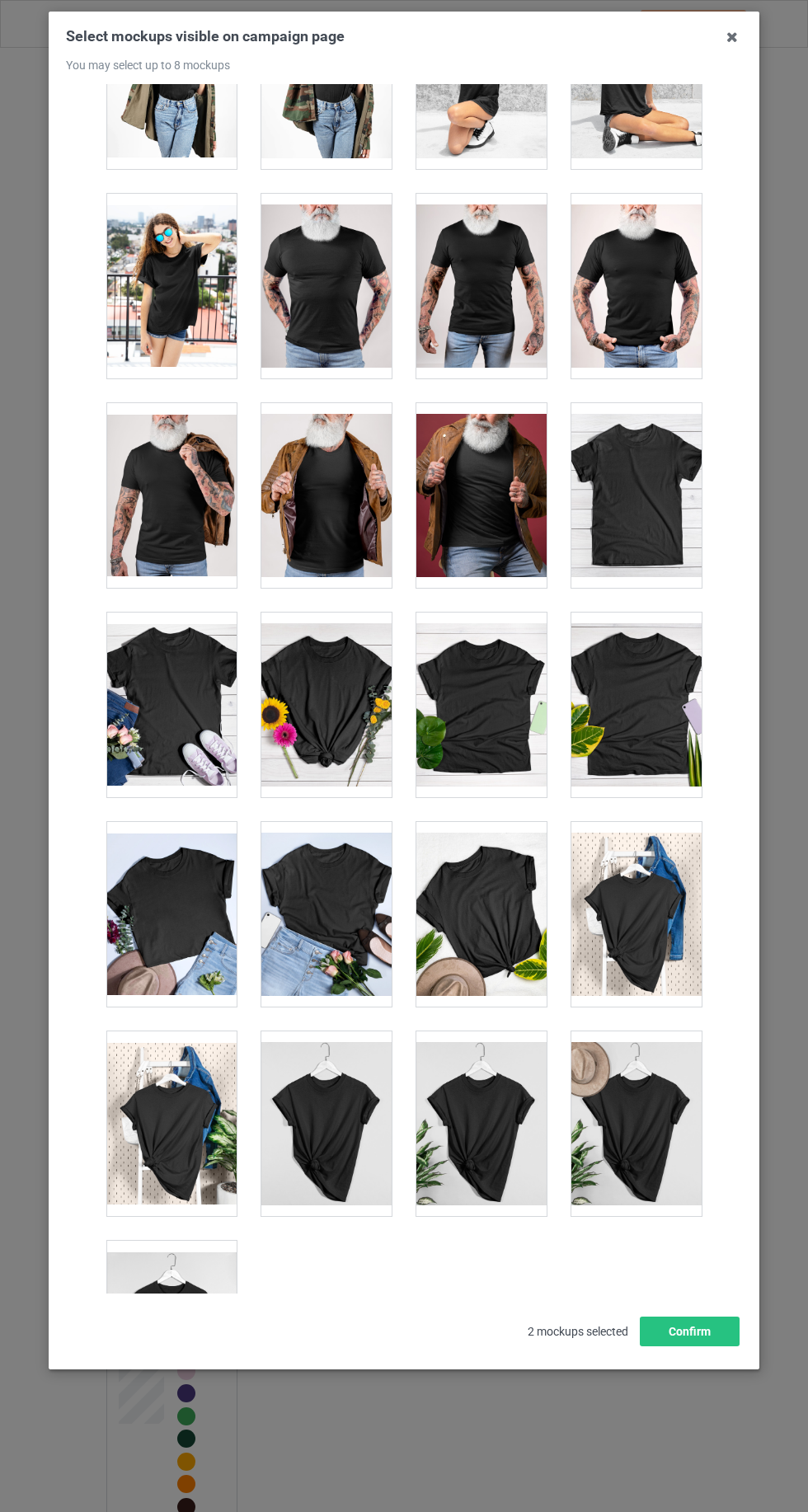
click at [516, 856] on div at bounding box center [481, 915] width 131 height 185
click at [311, 1072] on div at bounding box center [326, 1123] width 131 height 185
click at [685, 1058] on div at bounding box center [636, 1123] width 131 height 185
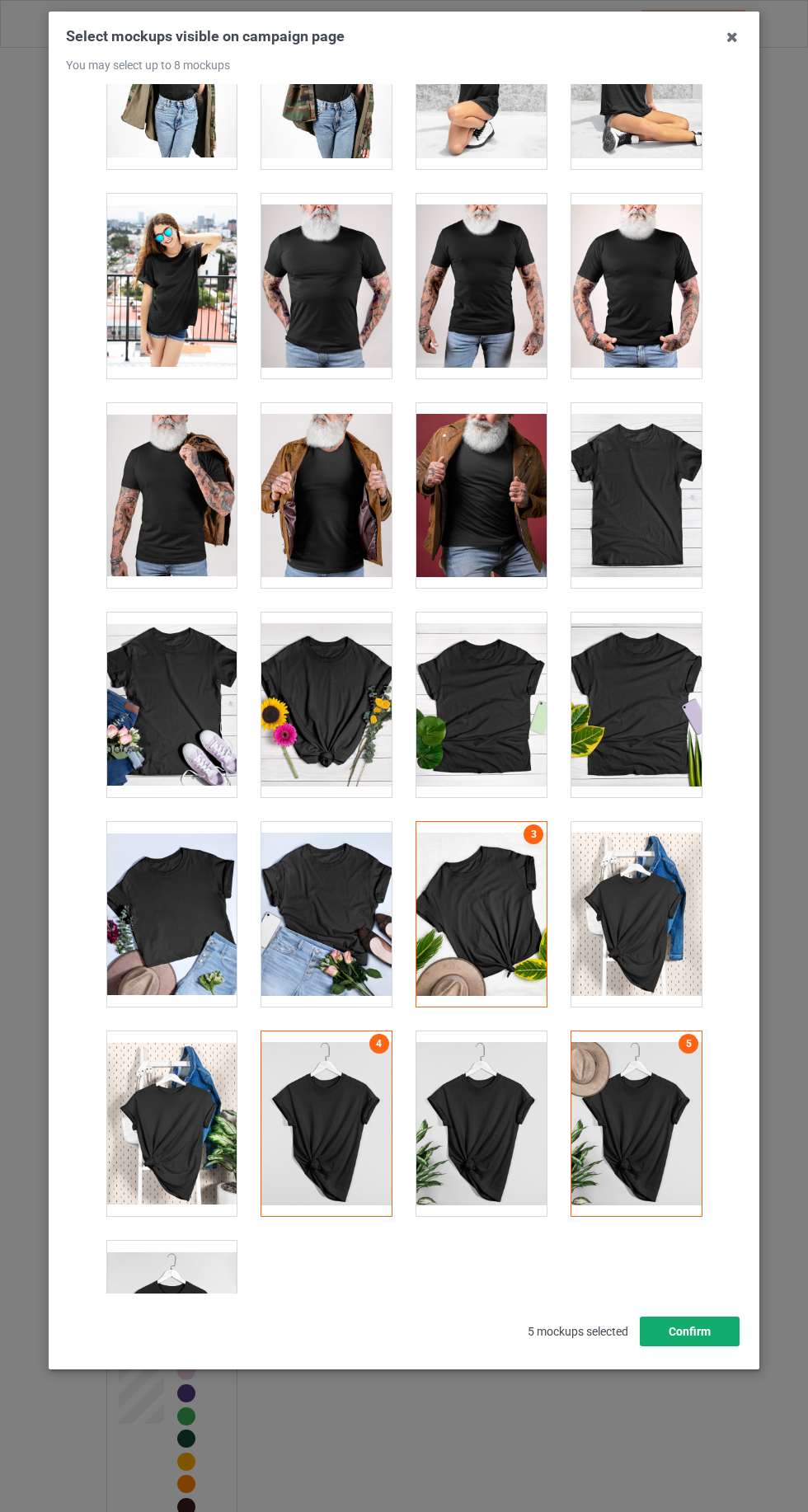
click at [726, 1346] on button "Confirm" at bounding box center [689, 1331] width 100 height 30
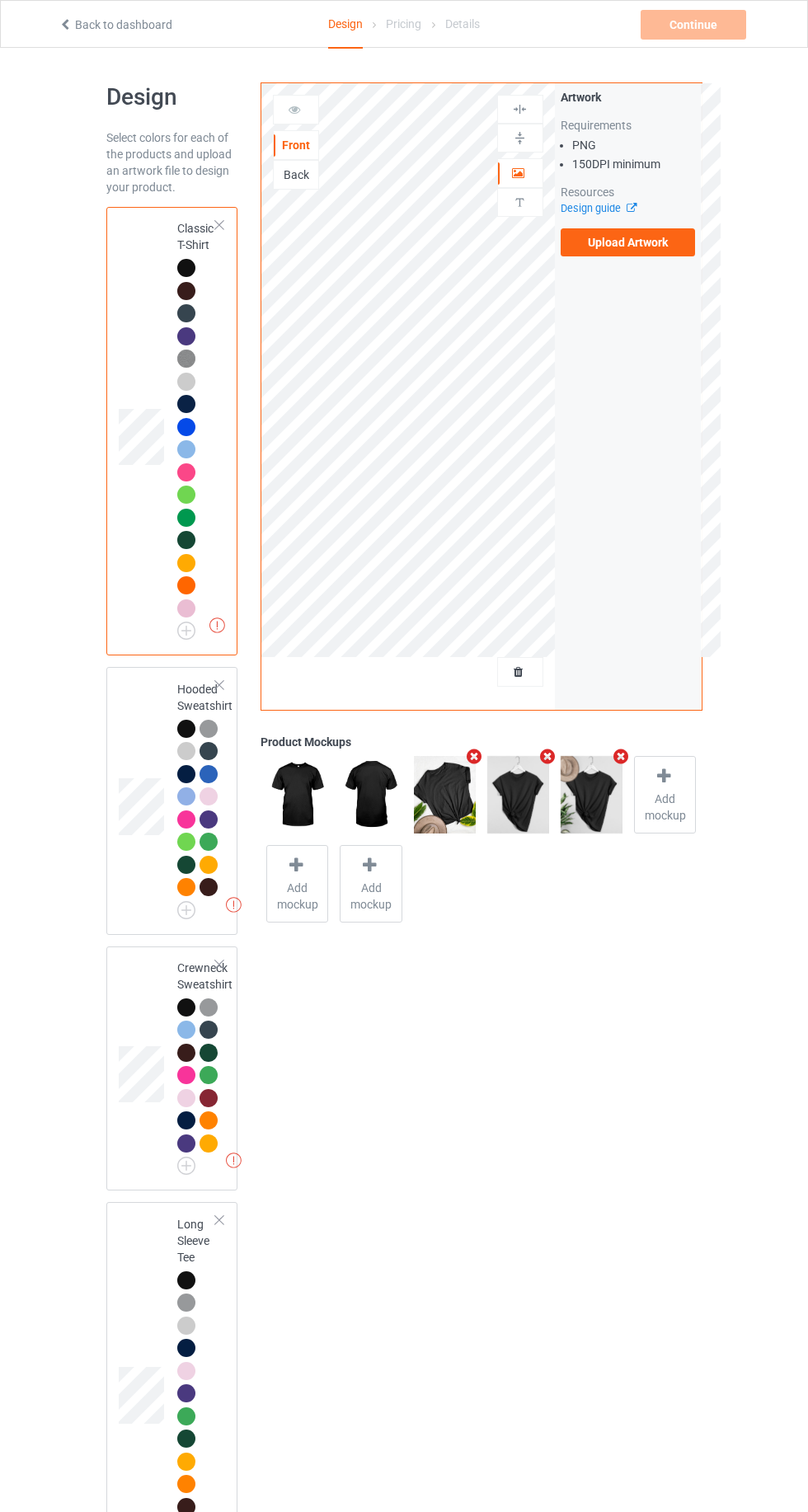
click at [687, 795] on span "Add mockup" at bounding box center [664, 807] width 60 height 33
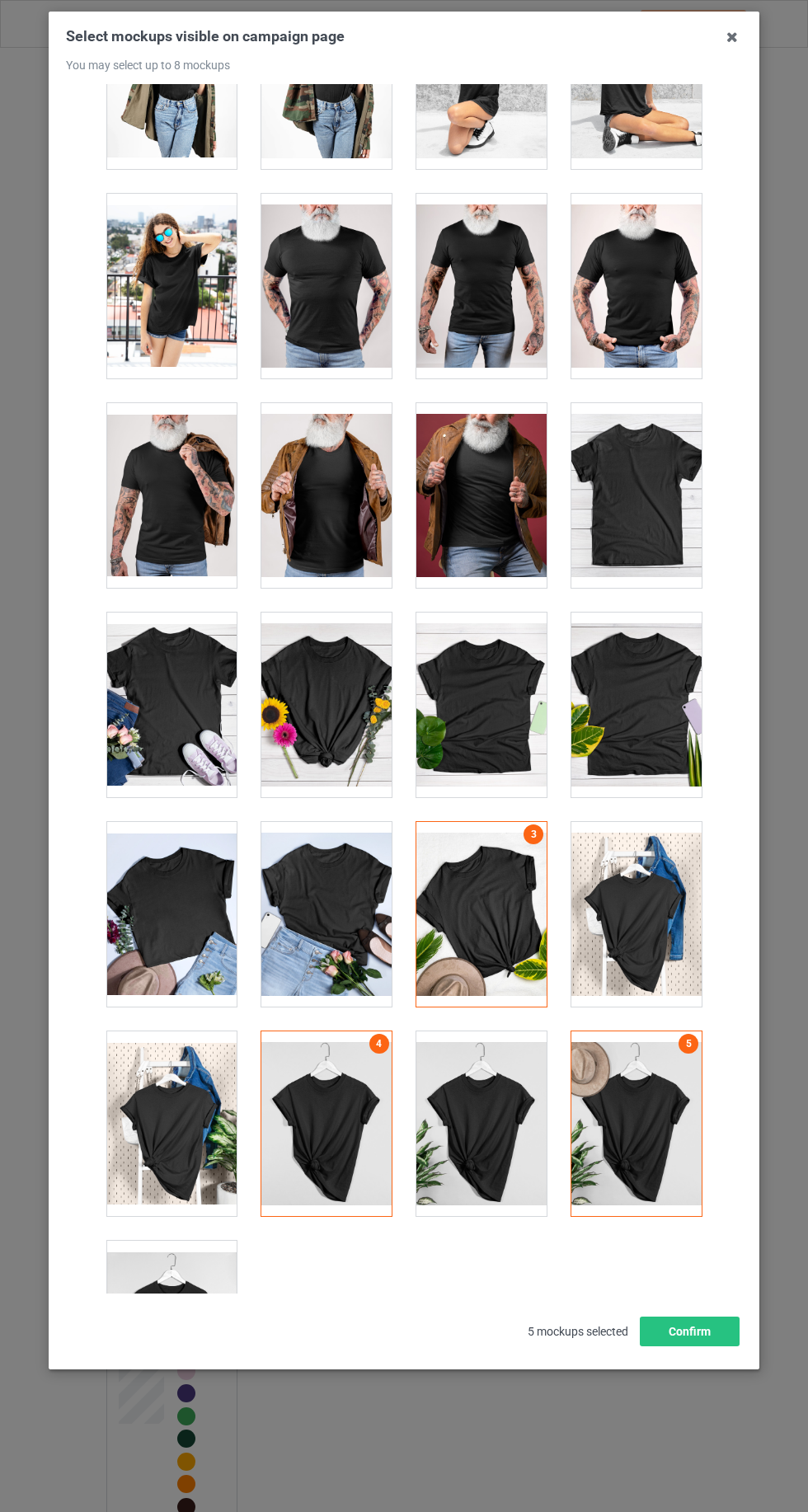
click at [177, 1283] on div at bounding box center [172, 1333] width 131 height 185
click at [729, 1346] on button "Confirm" at bounding box center [689, 1331] width 100 height 30
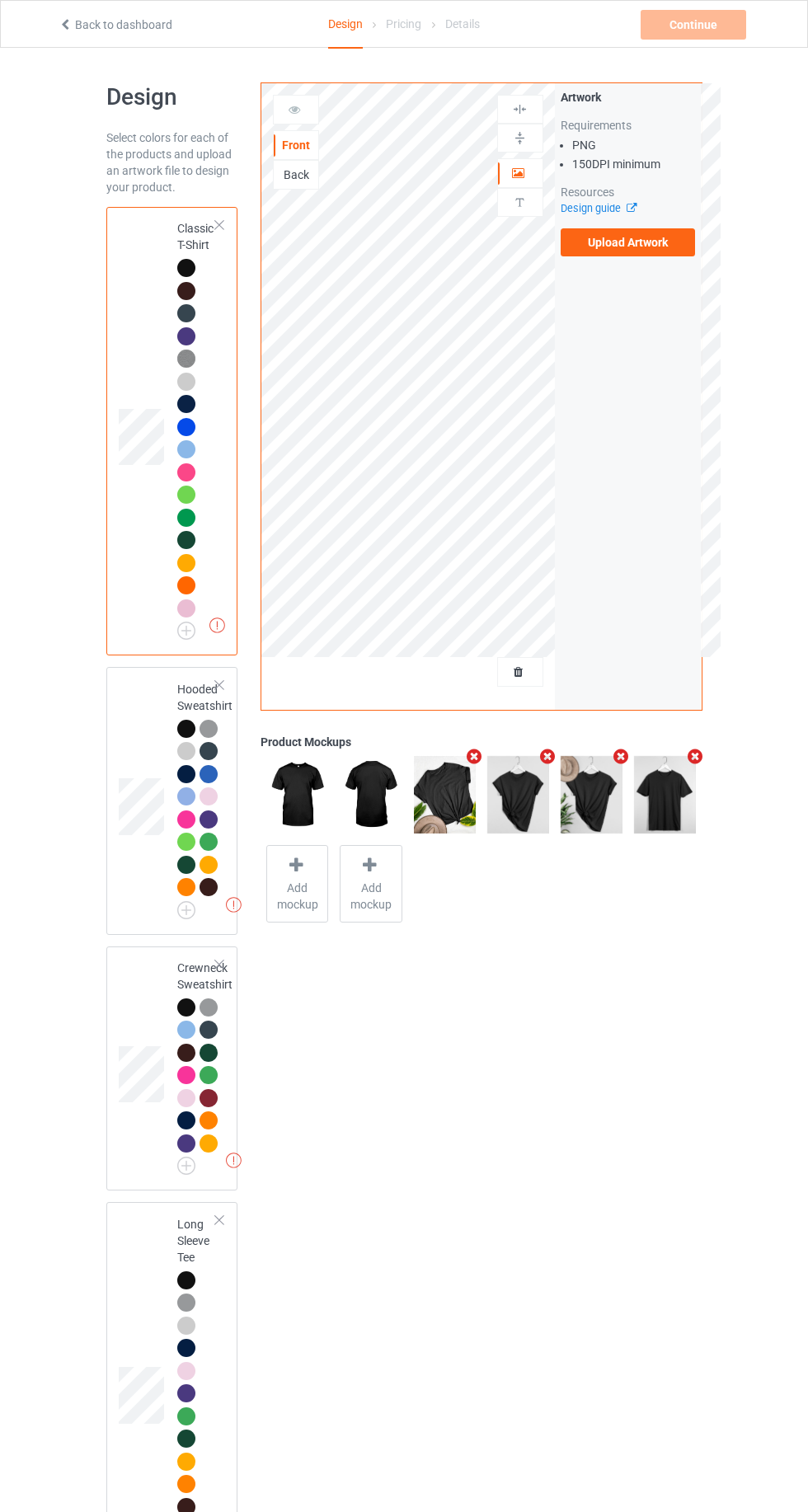
click at [690, 252] on label "Upload Artwork" at bounding box center [628, 242] width 135 height 28
click at [0, 0] on input "Upload Artwork" at bounding box center [0, 0] width 0 height 0
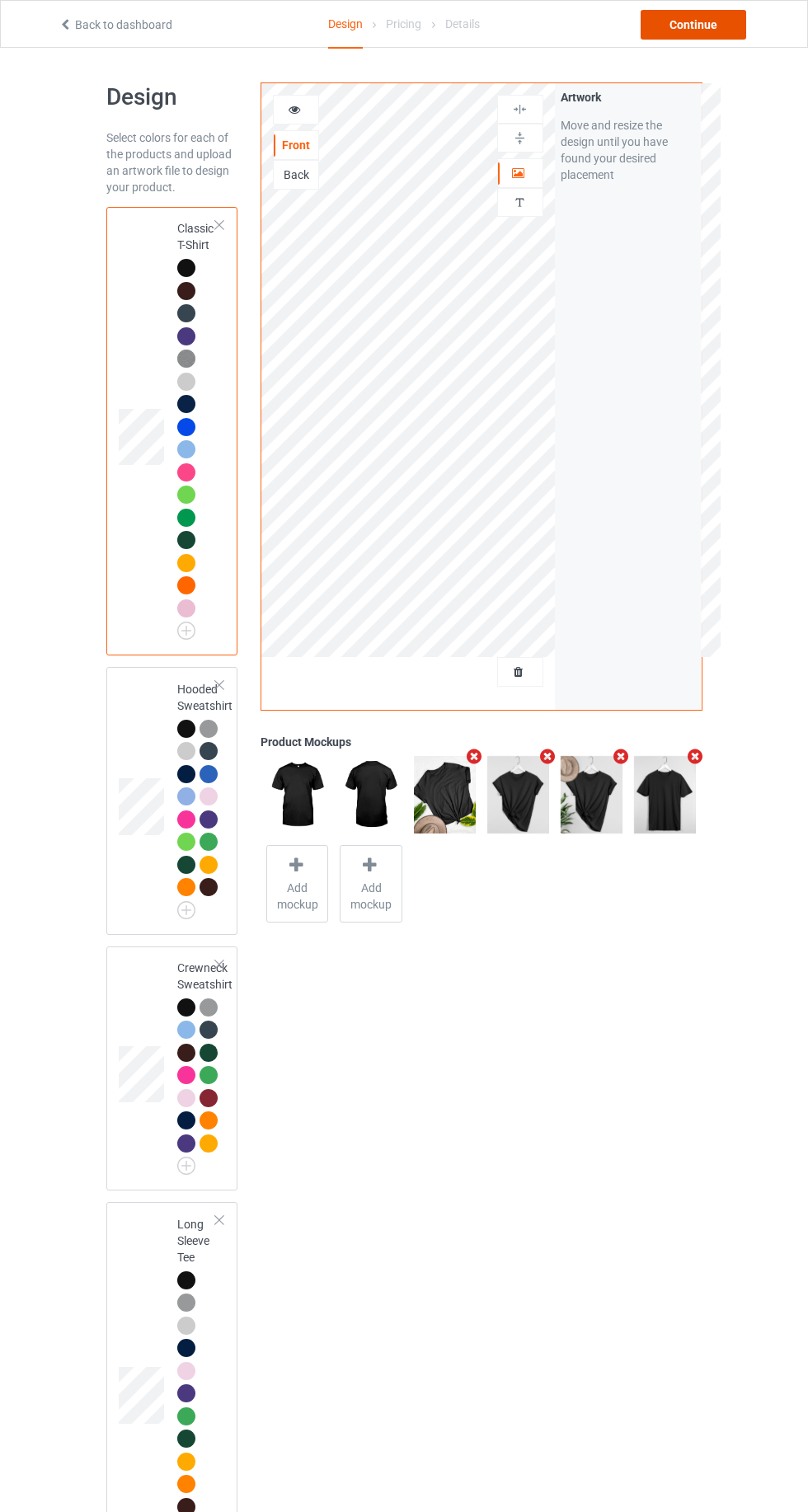
click at [690, 24] on div "Continue" at bounding box center [693, 24] width 106 height 30
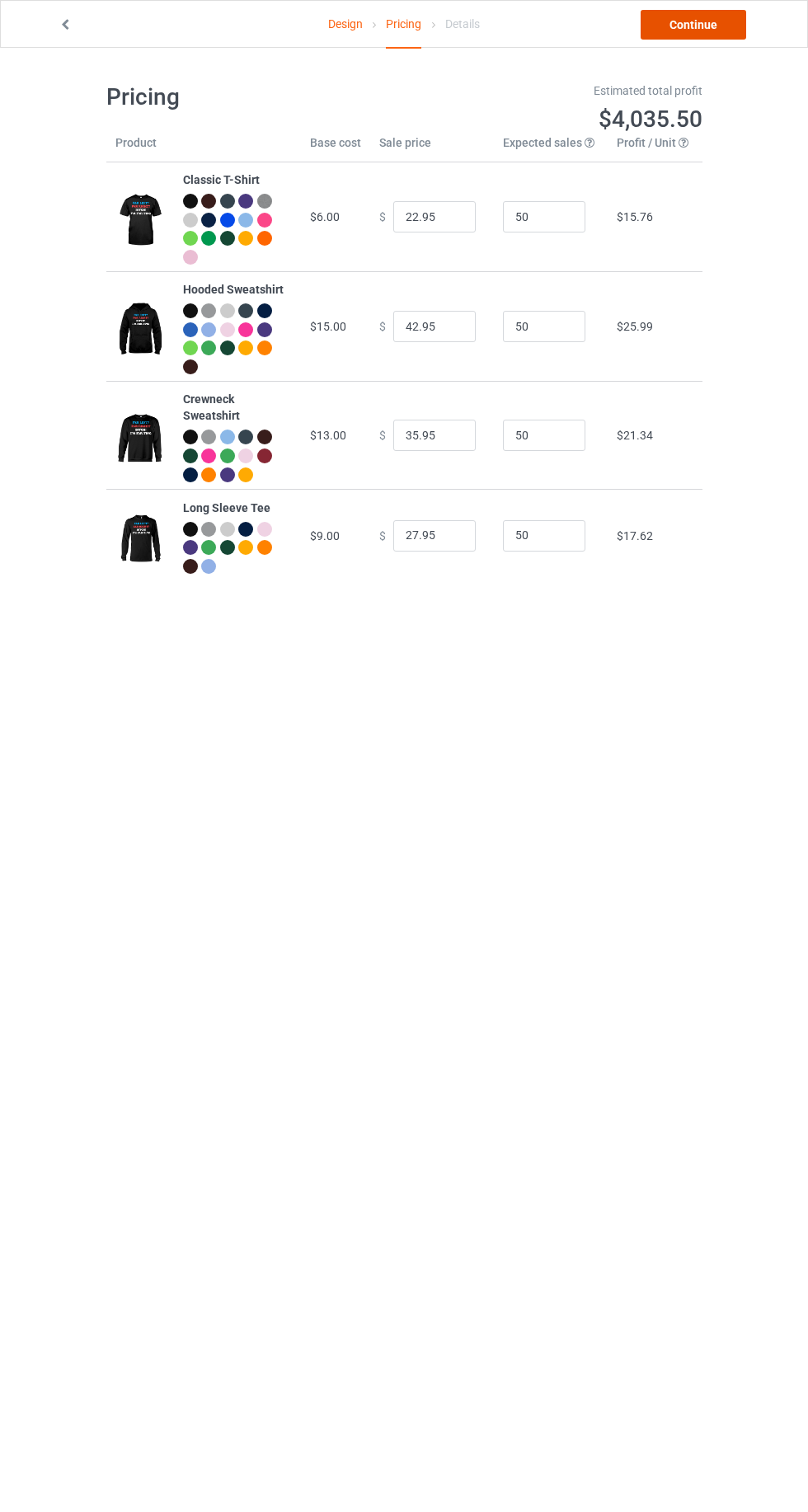
click at [716, 33] on link "Continue" at bounding box center [693, 24] width 106 height 30
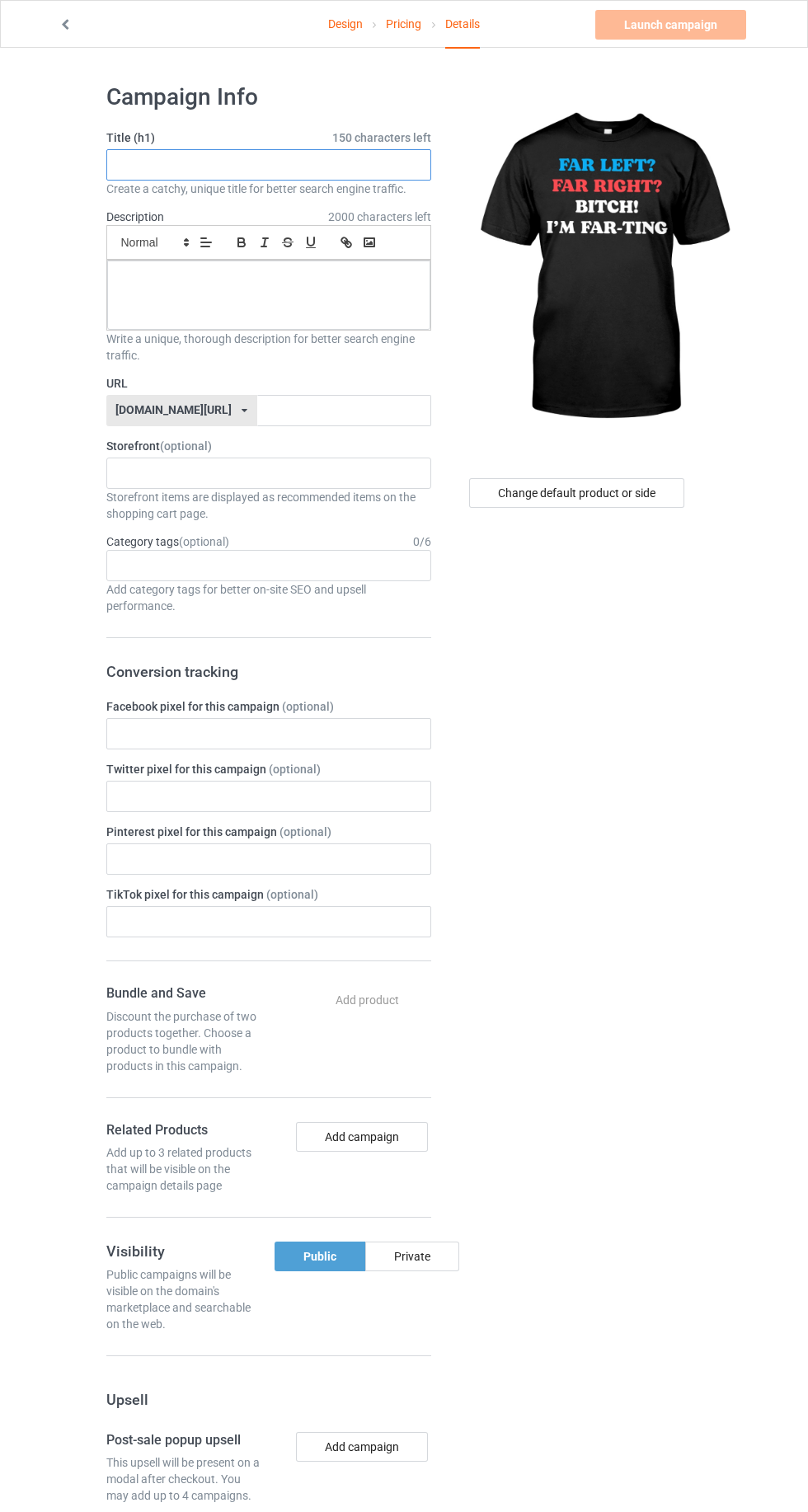
click at [155, 164] on input "text" at bounding box center [269, 165] width 325 height 31
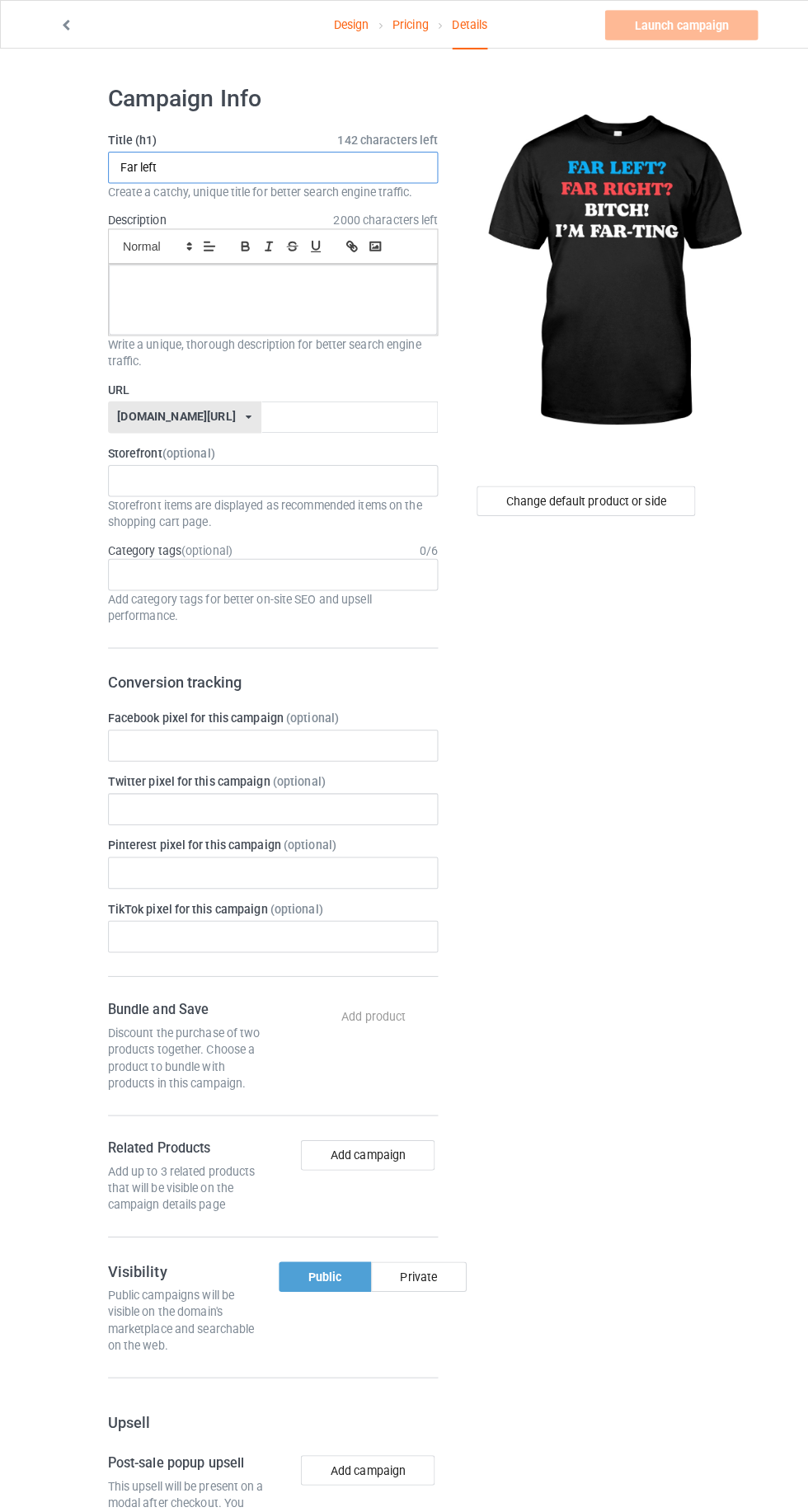
type input "Far left"
click at [152, 302] on div at bounding box center [268, 294] width 323 height 70
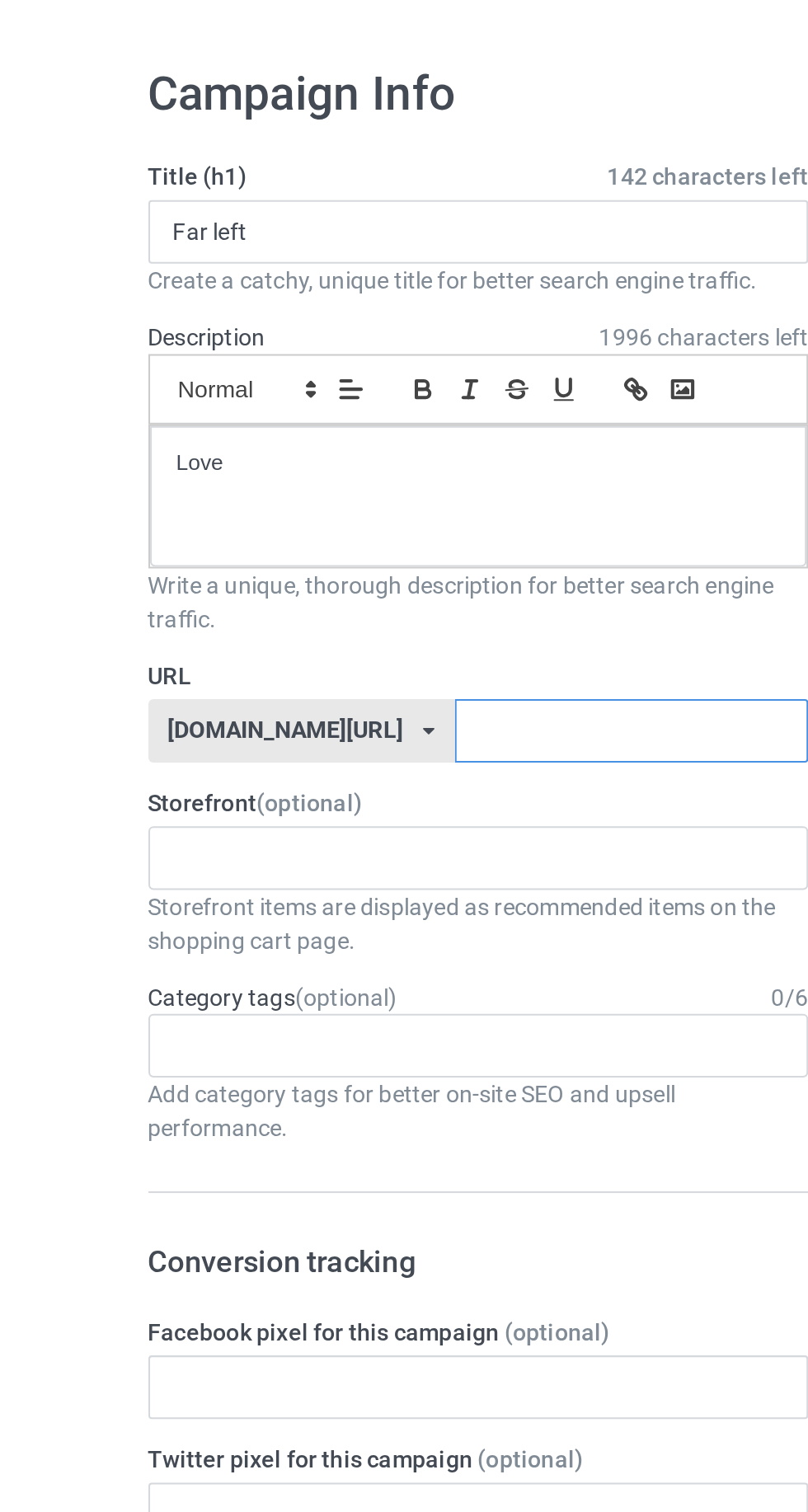
click at [339, 409] on input "text" at bounding box center [344, 410] width 174 height 31
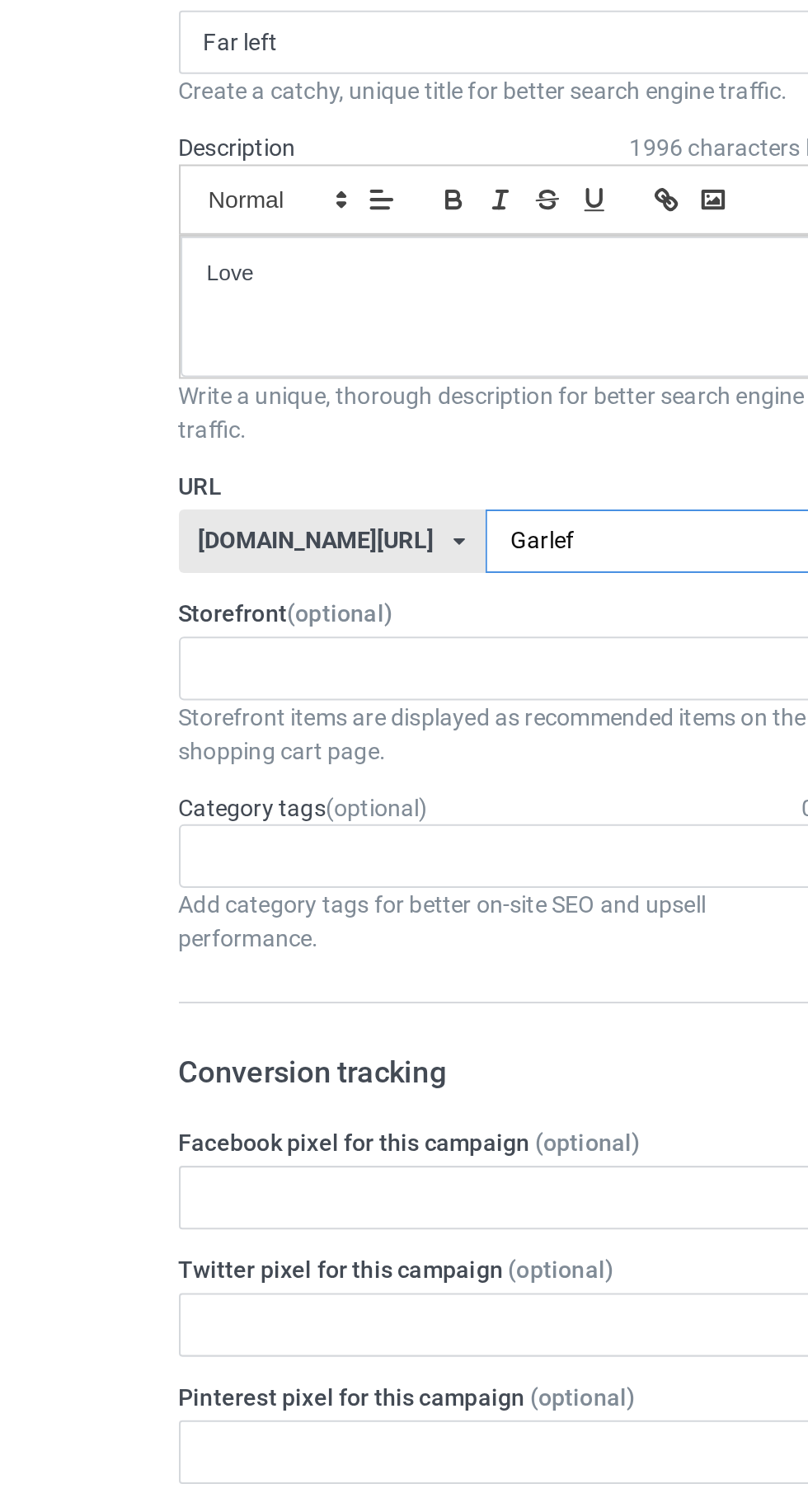
type input "Garleft"
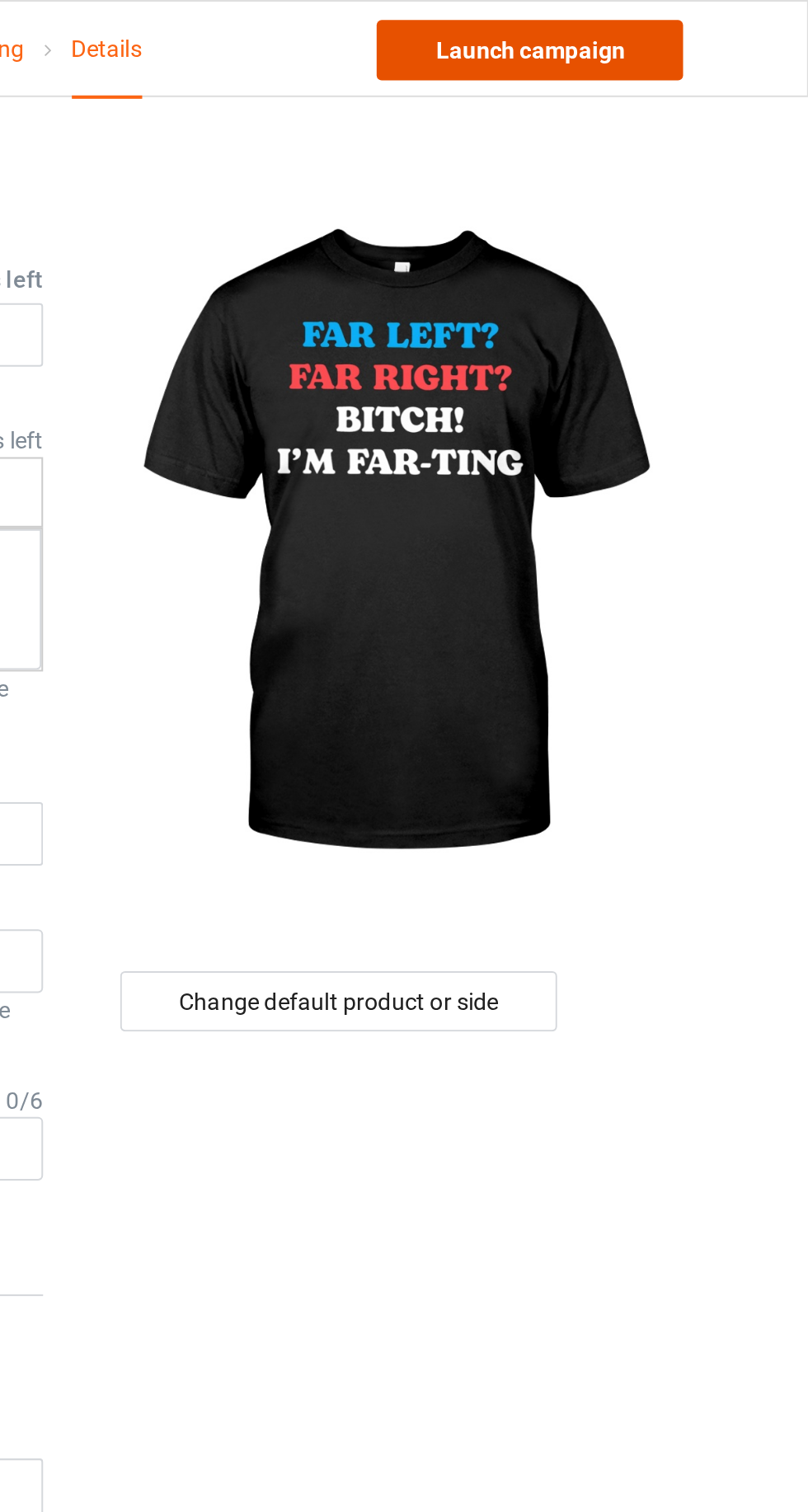
click at [714, 28] on link "Launch campaign" at bounding box center [671, 24] width 151 height 30
